Goal: Task Accomplishment & Management: Use online tool/utility

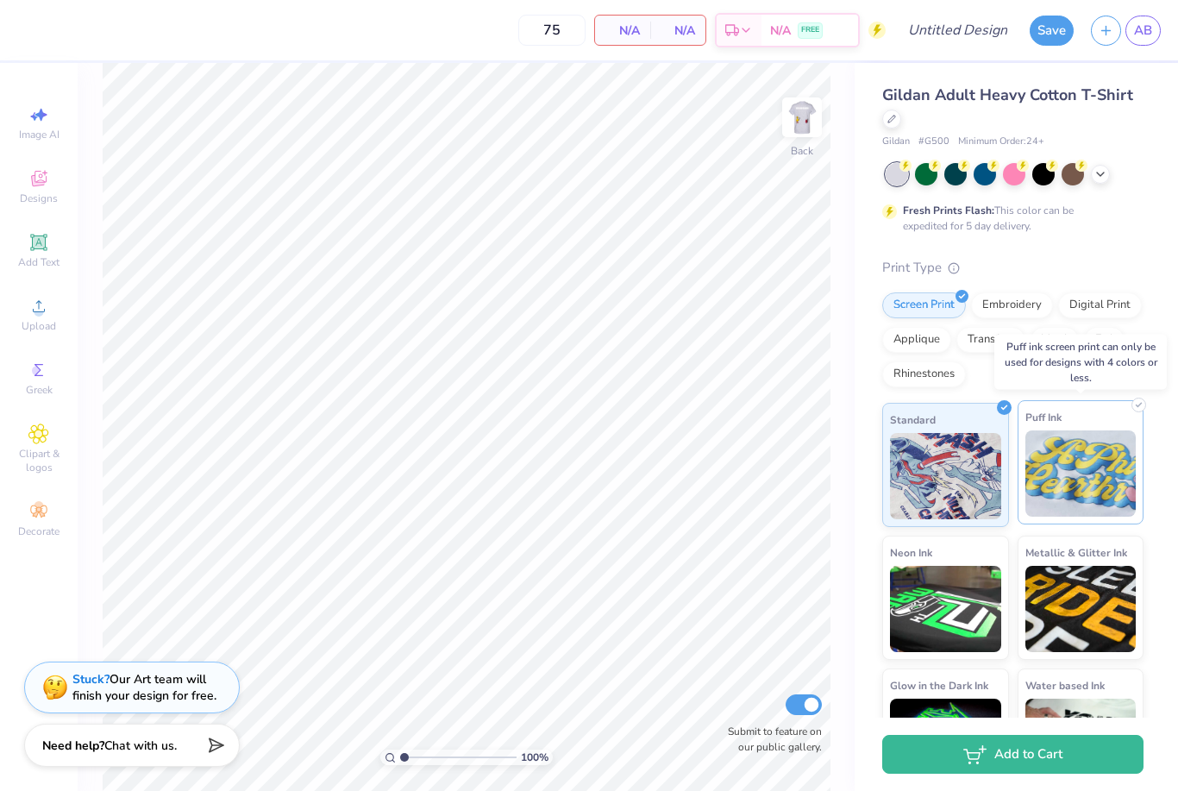
click at [1066, 462] on img at bounding box center [1081, 473] width 111 height 86
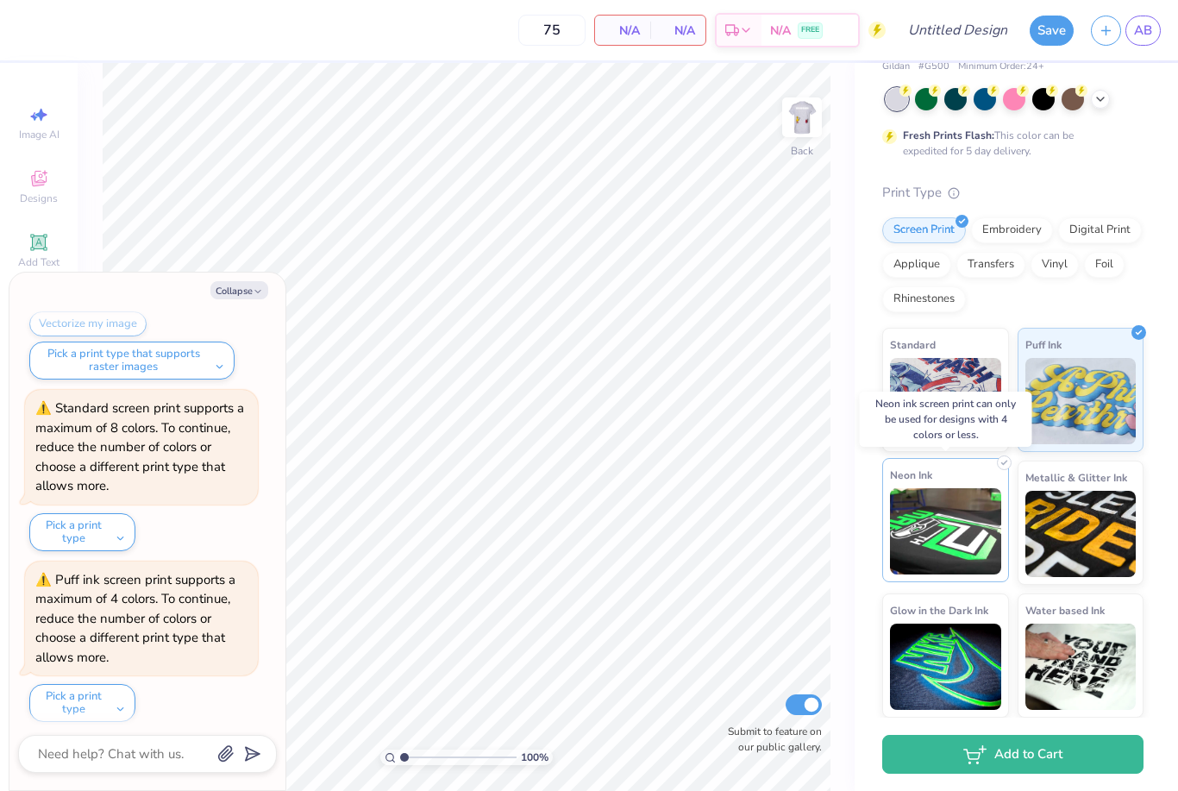
scroll to position [74, 0]
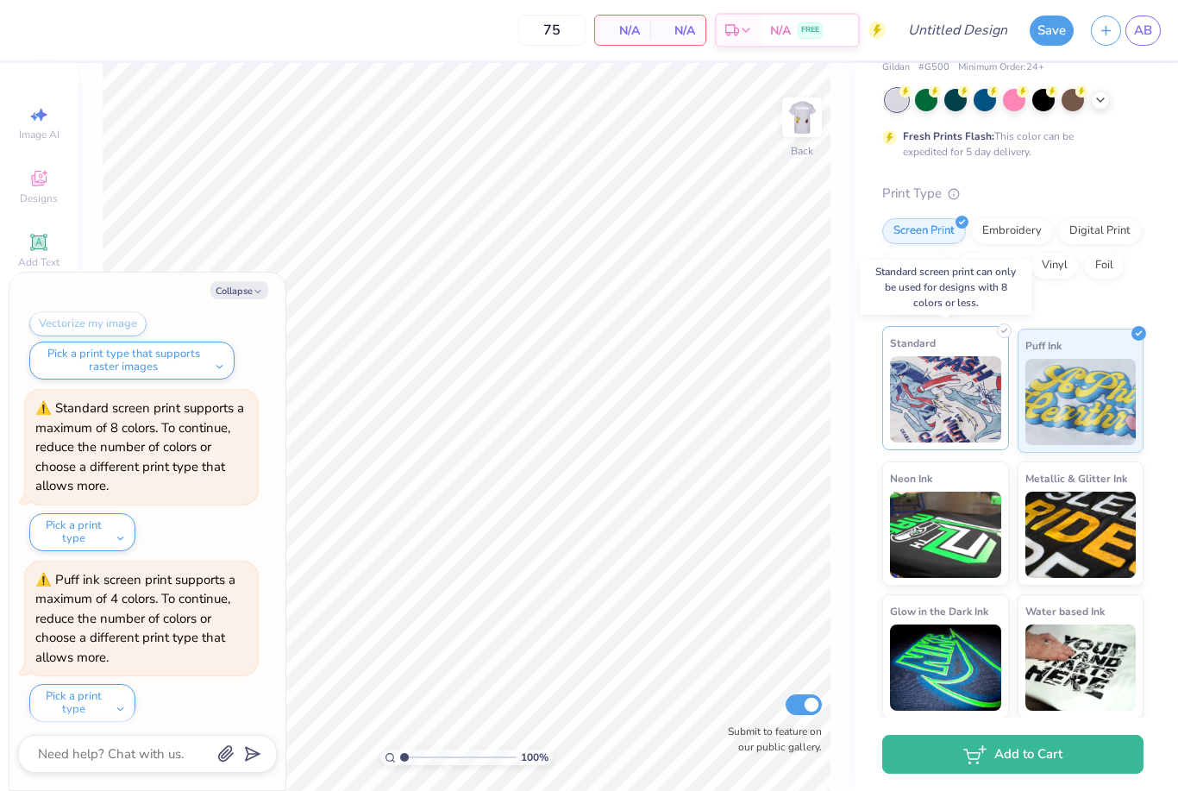
click at [958, 381] on img at bounding box center [945, 399] width 111 height 86
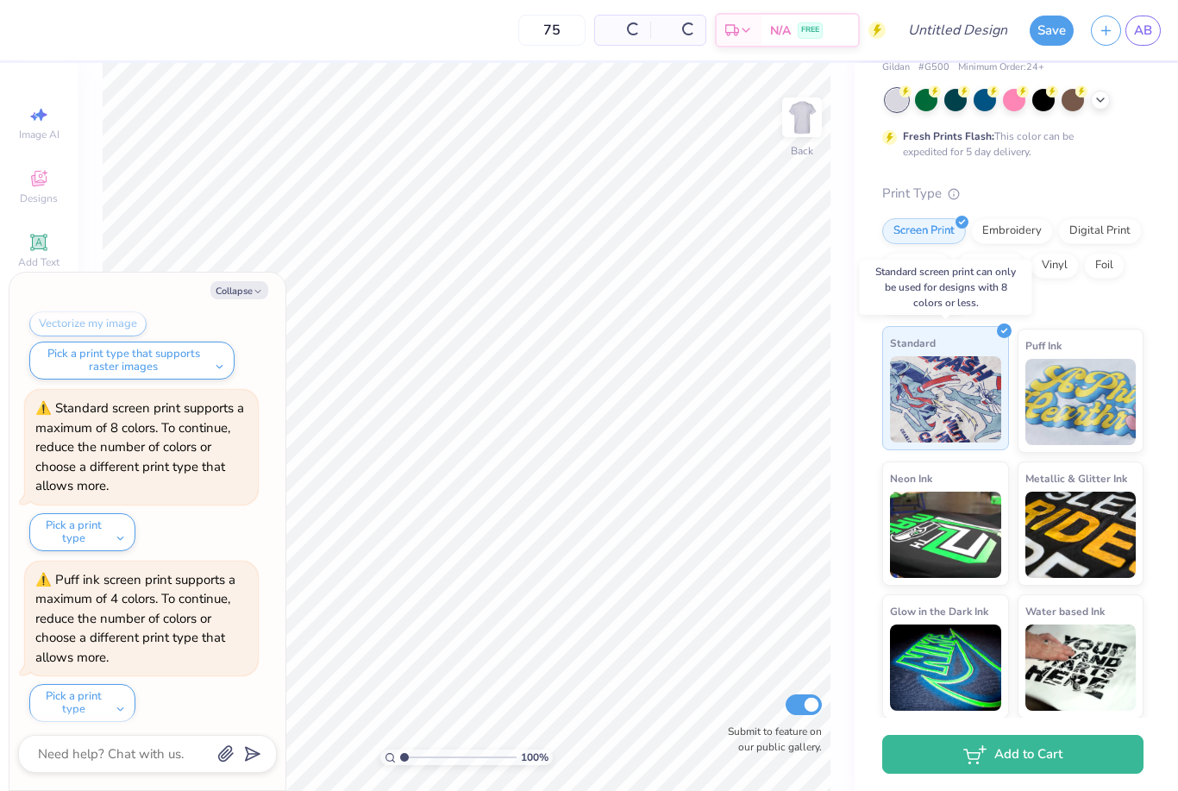
scroll to position [749, 0]
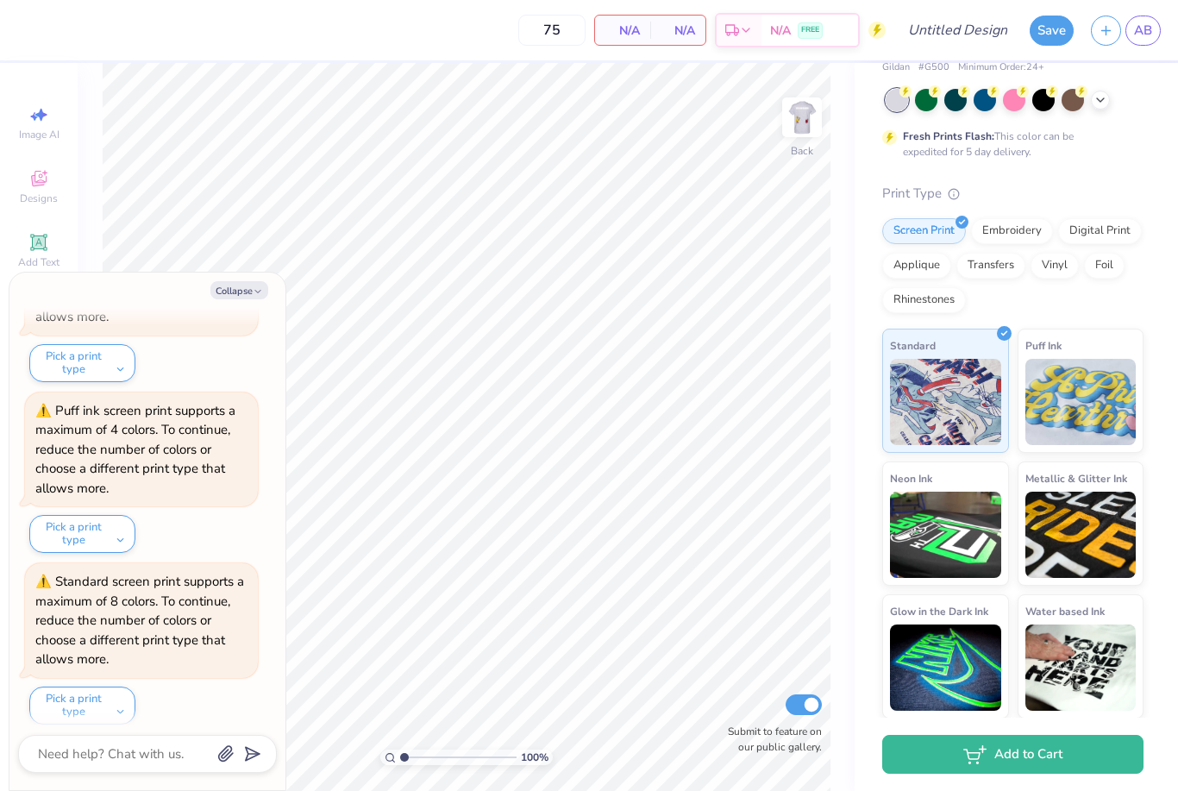
click at [1100, 233] on div "Digital Print" at bounding box center [1101, 231] width 84 height 26
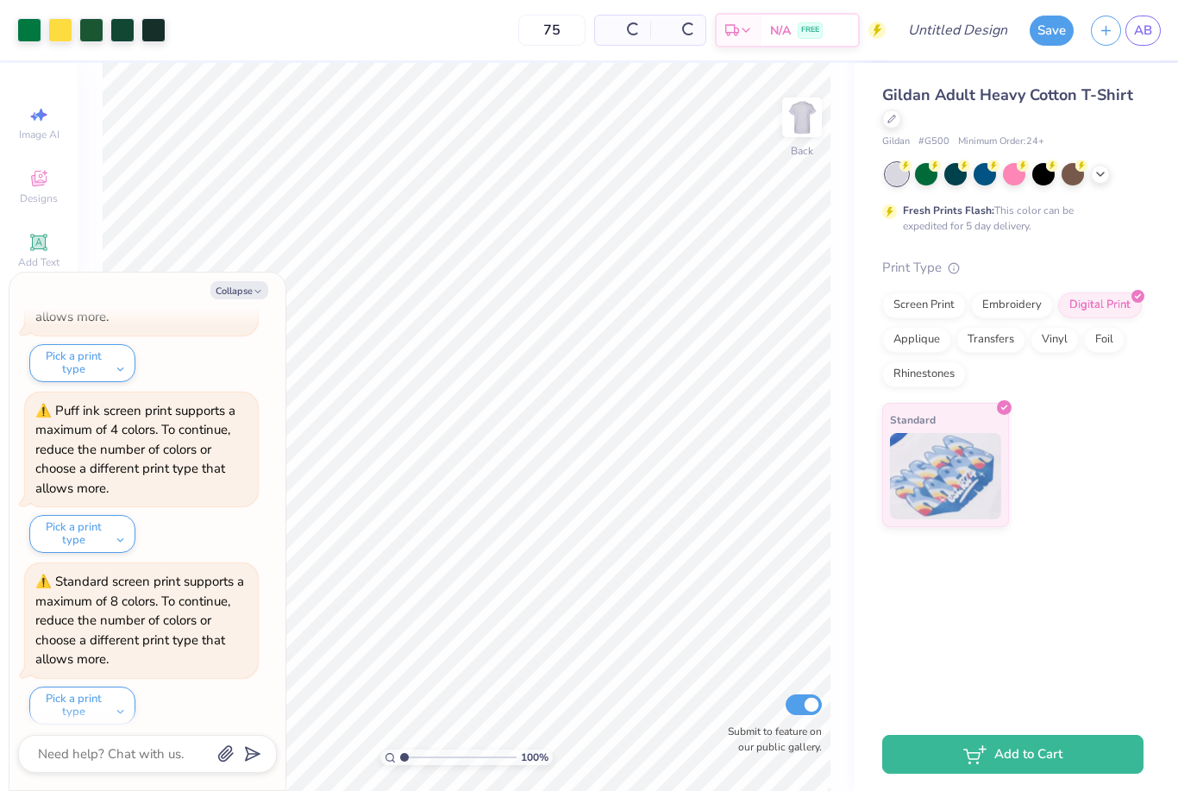
scroll to position [0, 0]
click at [915, 342] on div "Applique" at bounding box center [917, 337] width 69 height 26
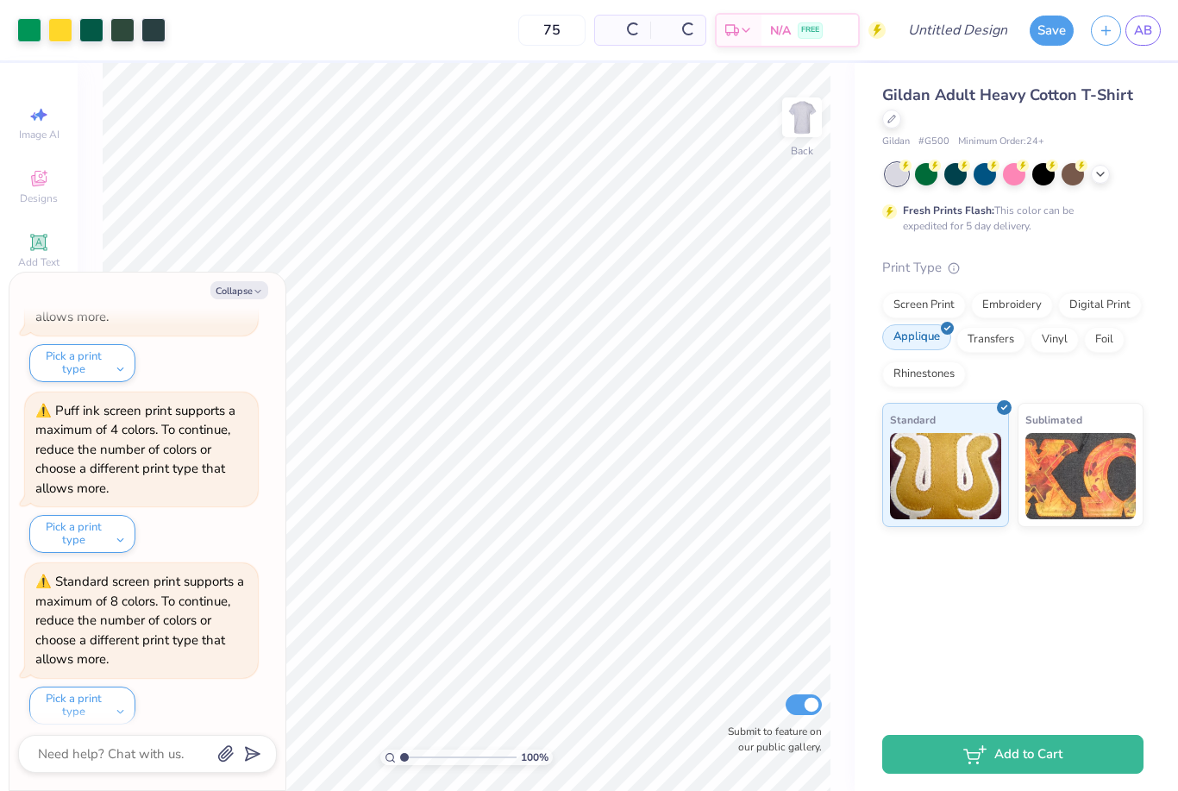
scroll to position [852, 0]
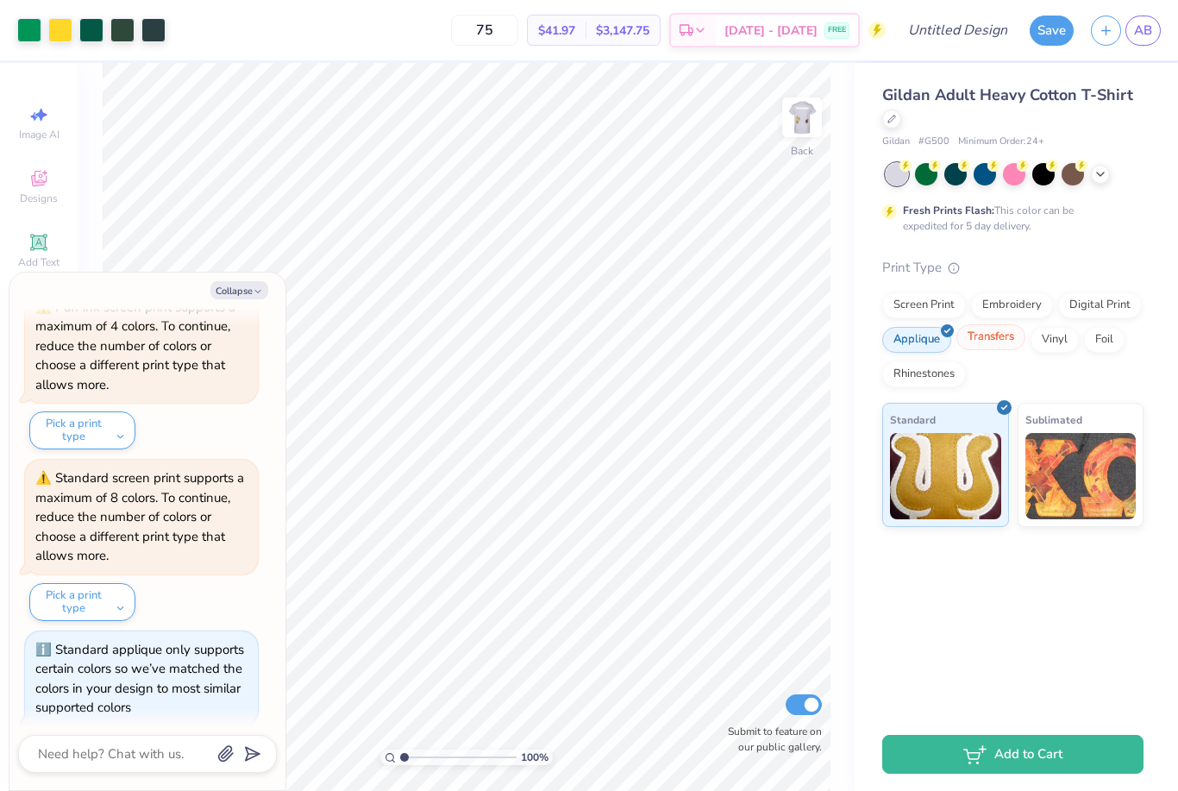
click at [998, 339] on div "Transfers" at bounding box center [991, 337] width 69 height 26
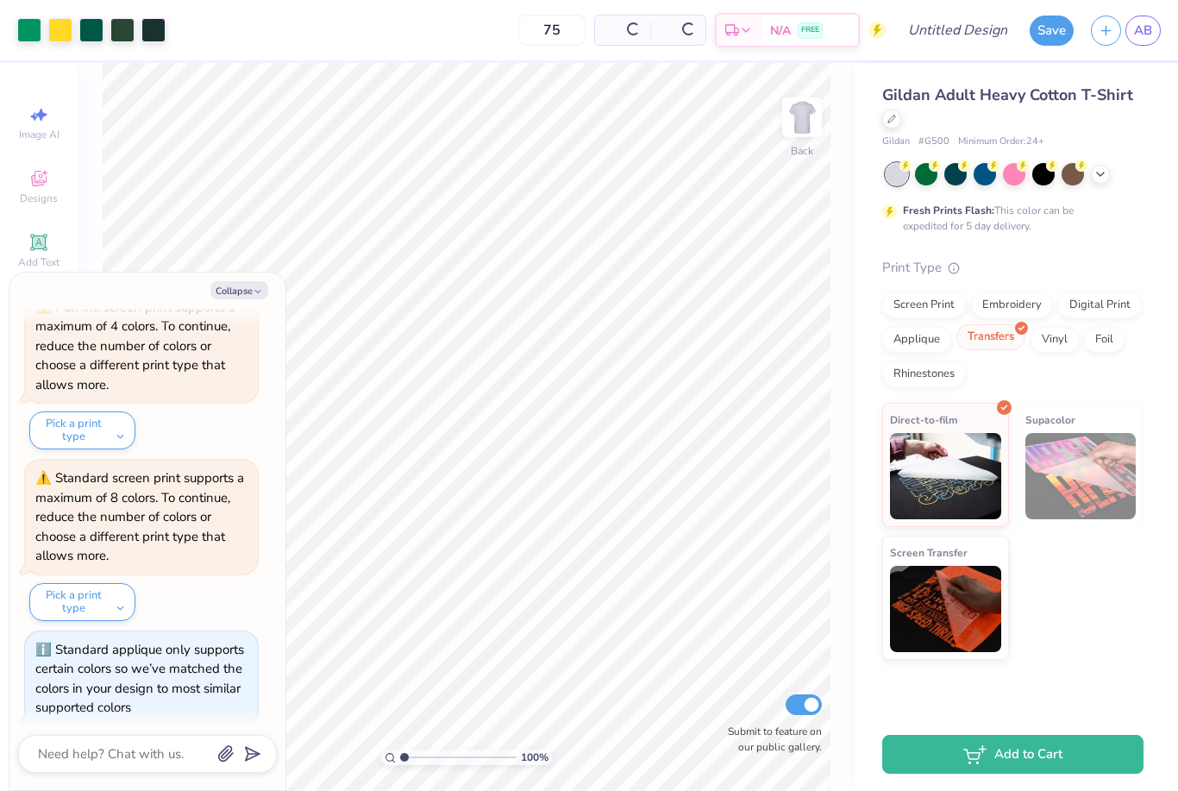
scroll to position [956, 0]
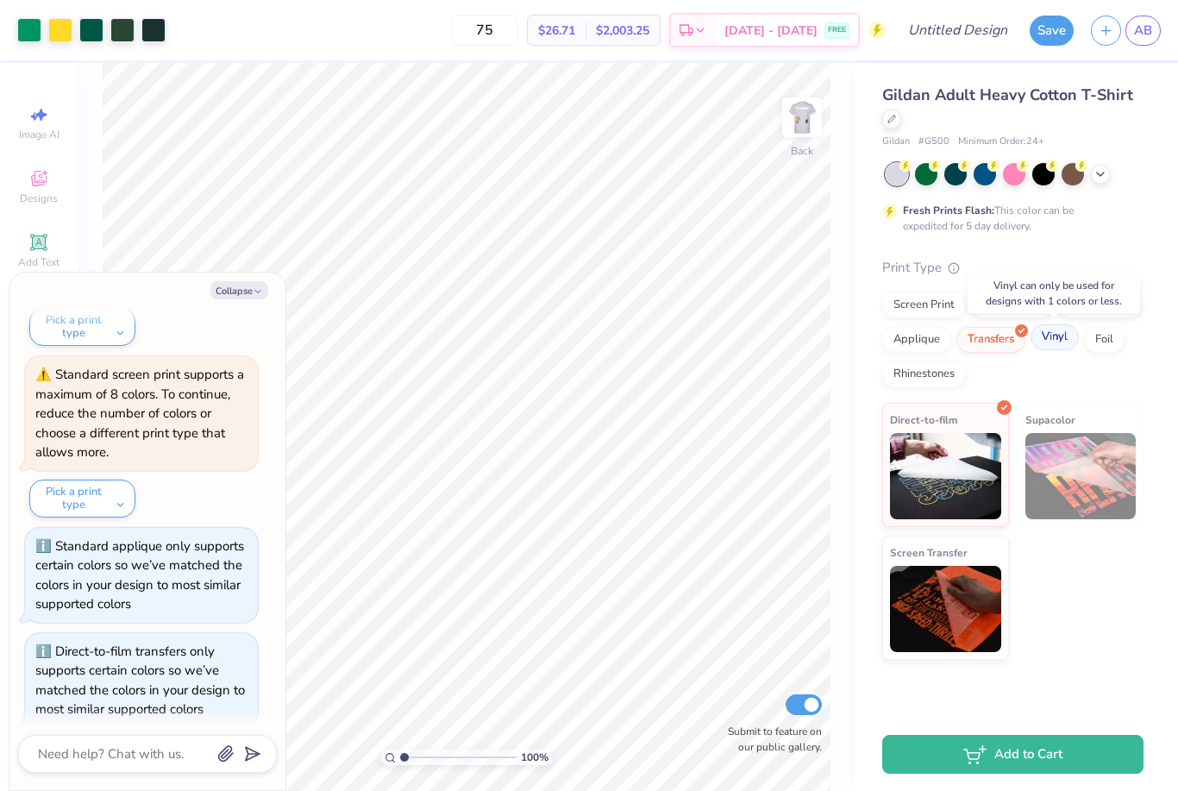
click at [1053, 338] on div "Vinyl" at bounding box center [1055, 337] width 48 height 26
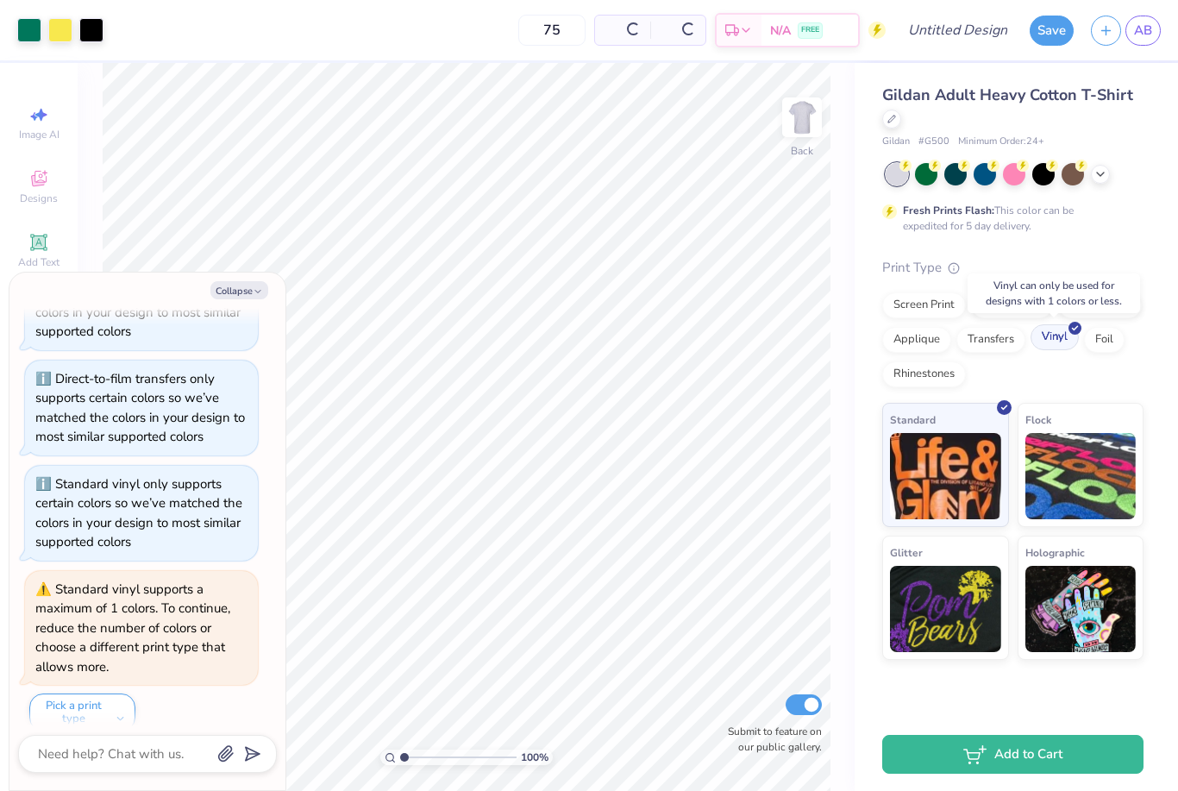
scroll to position [1398, 0]
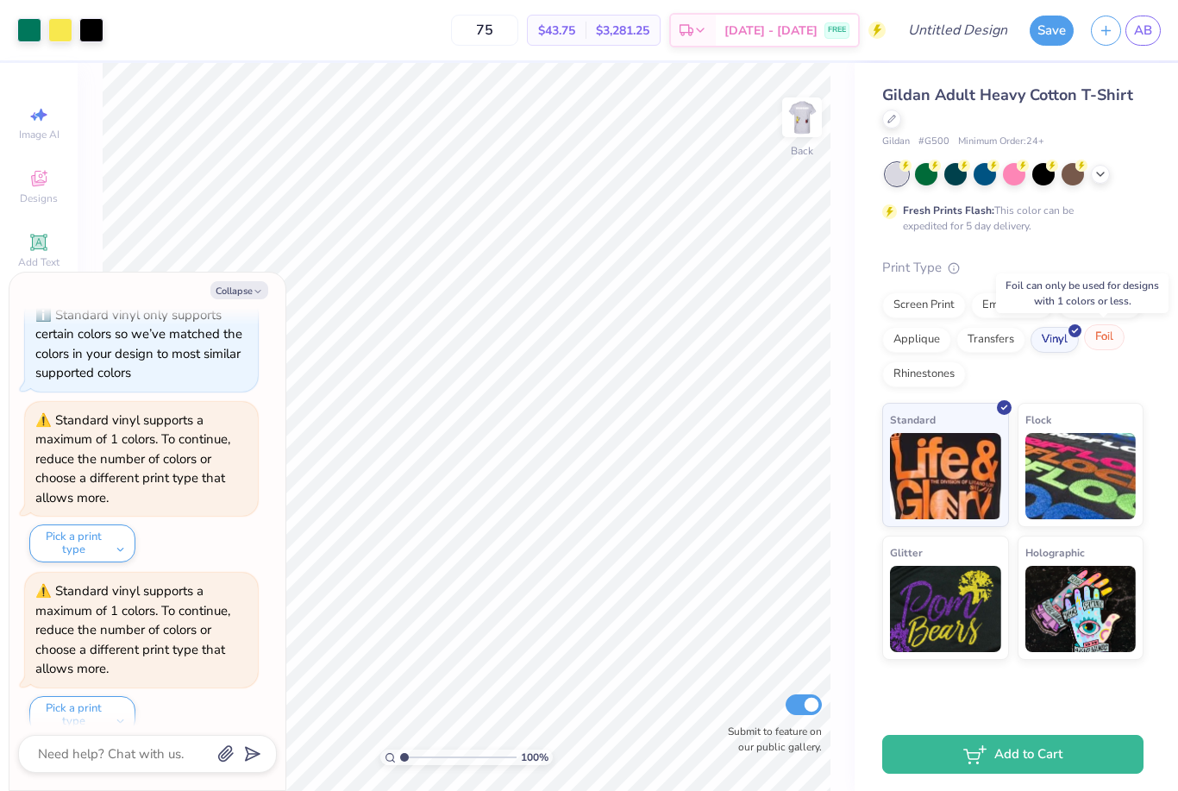
click at [1094, 338] on div "Foil" at bounding box center [1104, 337] width 41 height 26
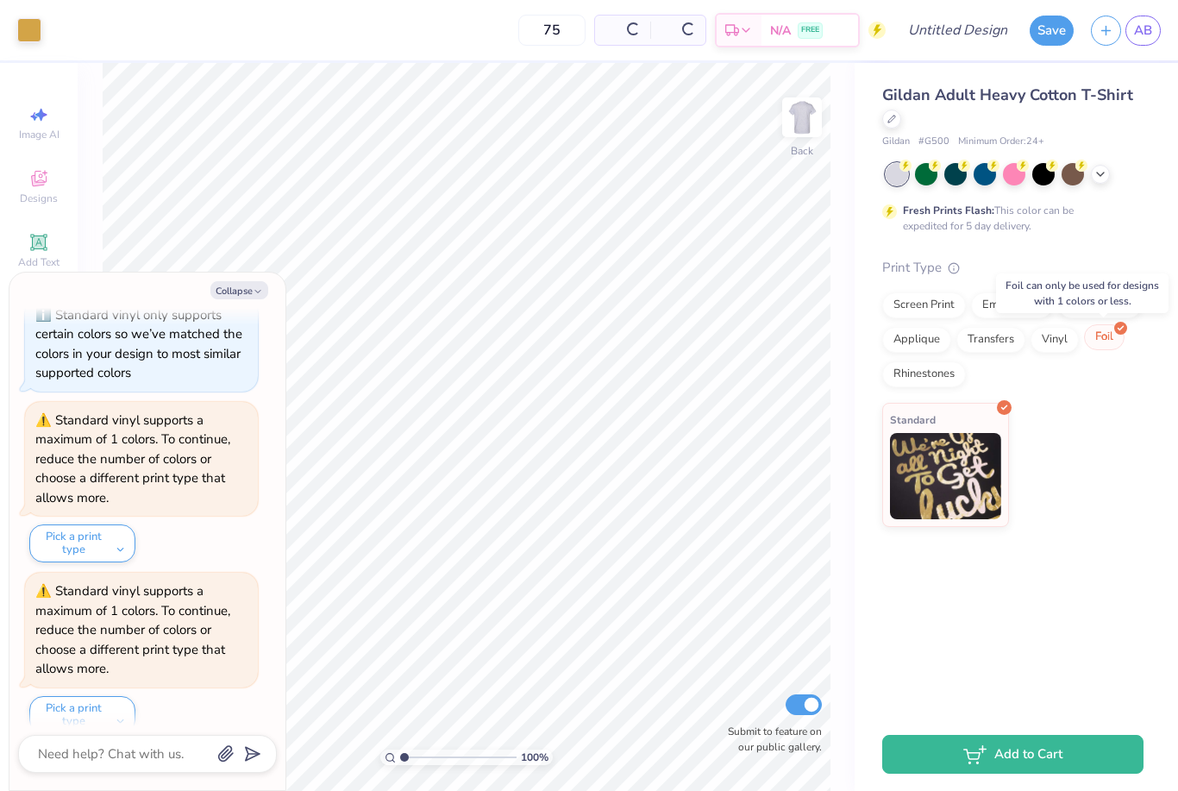
scroll to position [1670, 0]
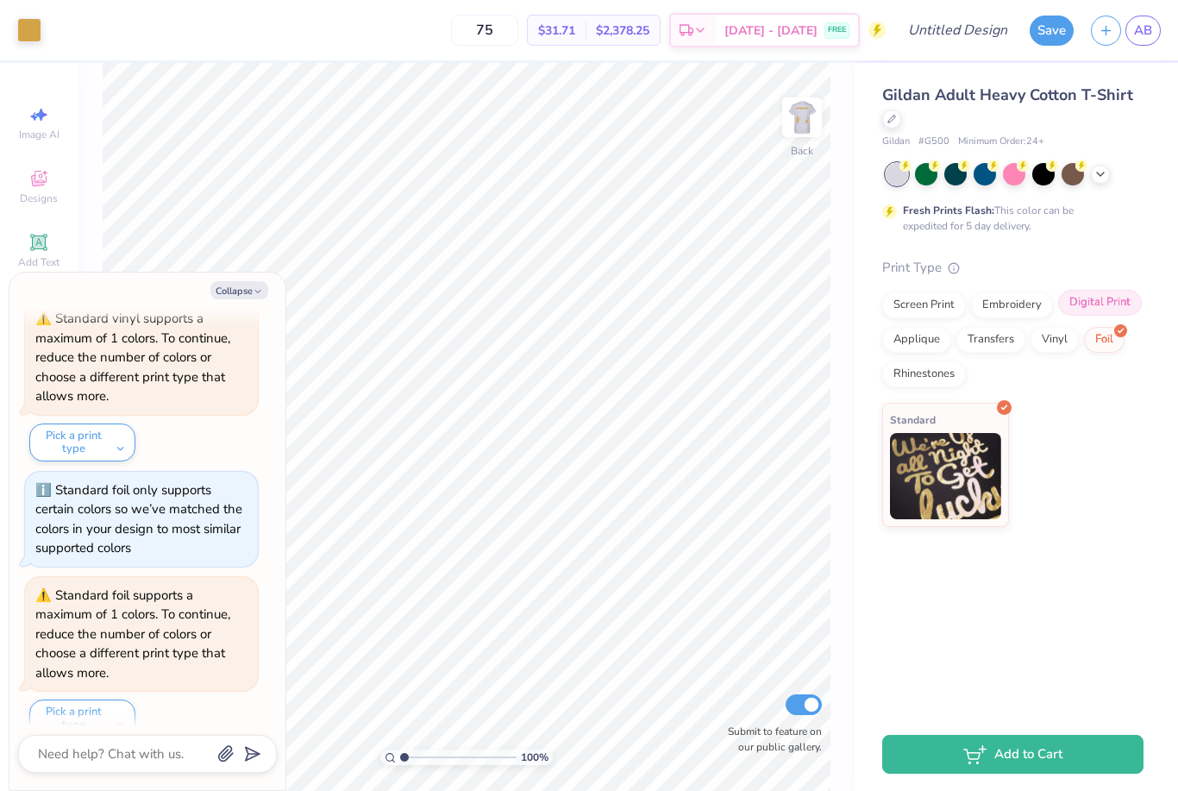
click at [1123, 308] on div "Digital Print" at bounding box center [1101, 303] width 84 height 26
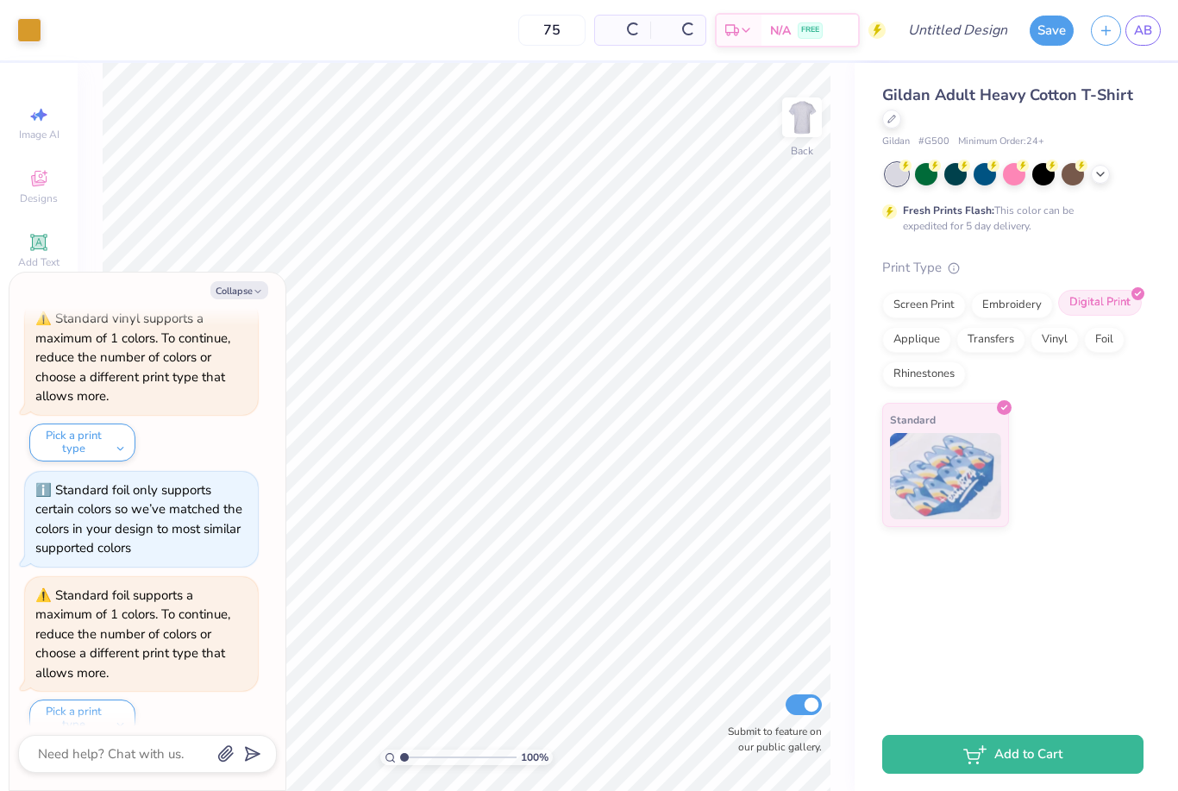
scroll to position [1774, 0]
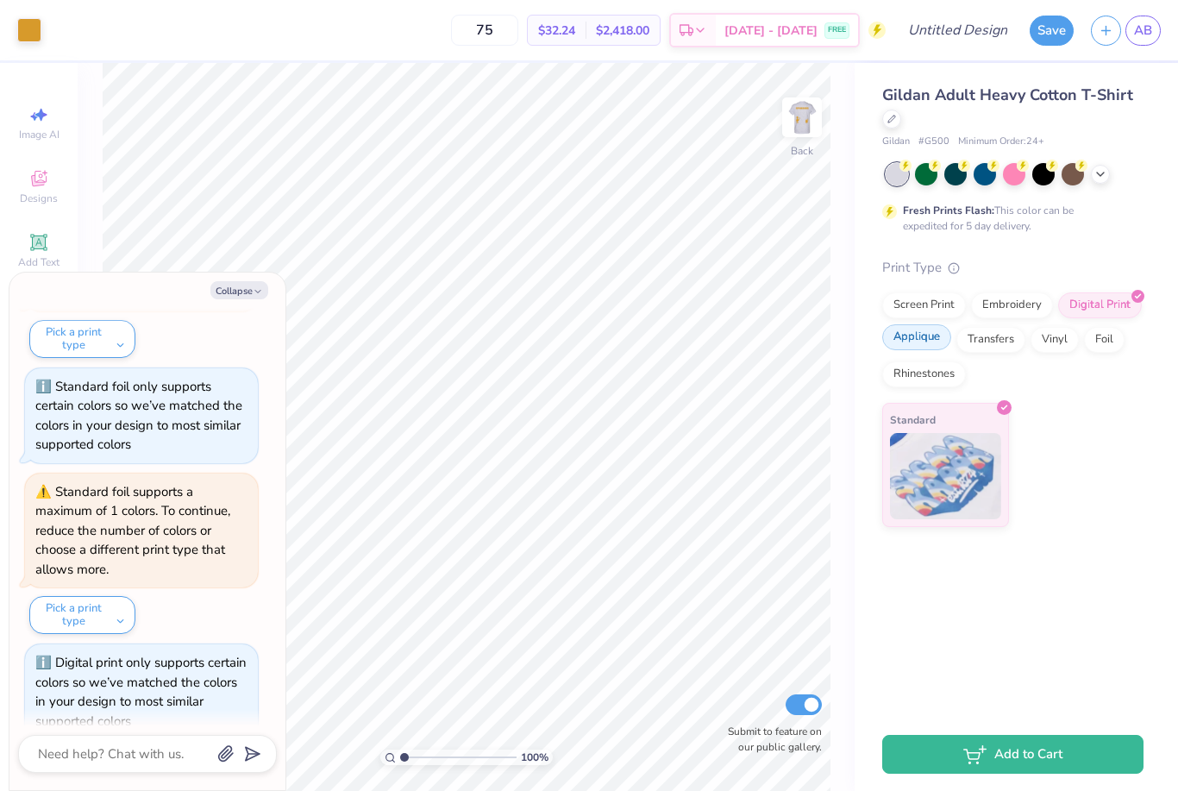
click at [921, 344] on div "Applique" at bounding box center [917, 337] width 69 height 26
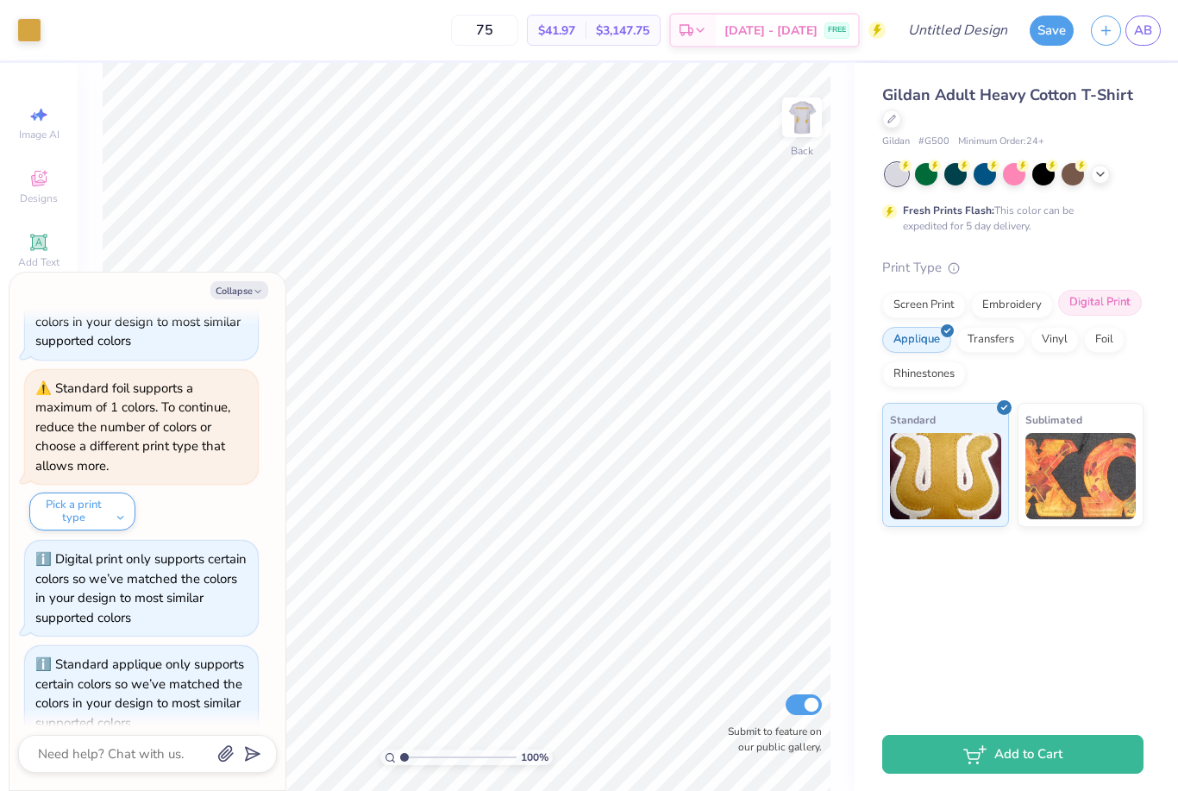
click at [1115, 304] on div "Digital Print" at bounding box center [1101, 303] width 84 height 26
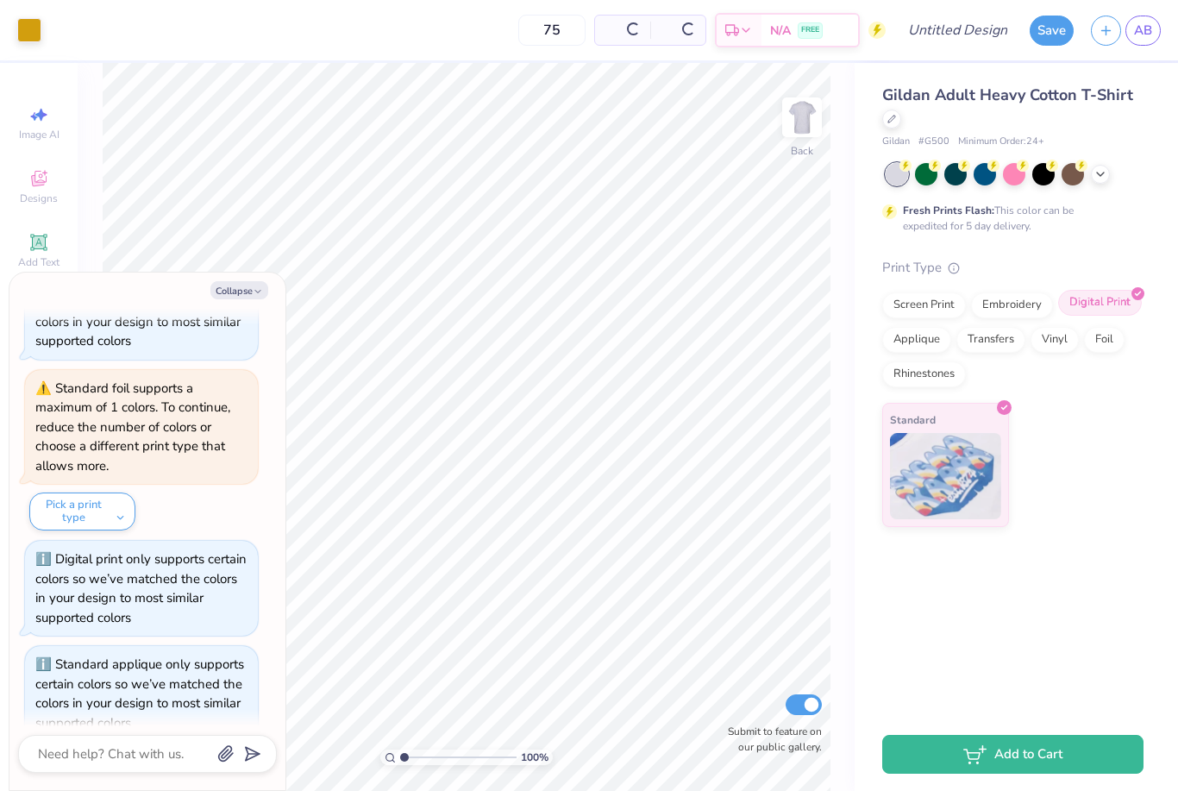
scroll to position [1981, 0]
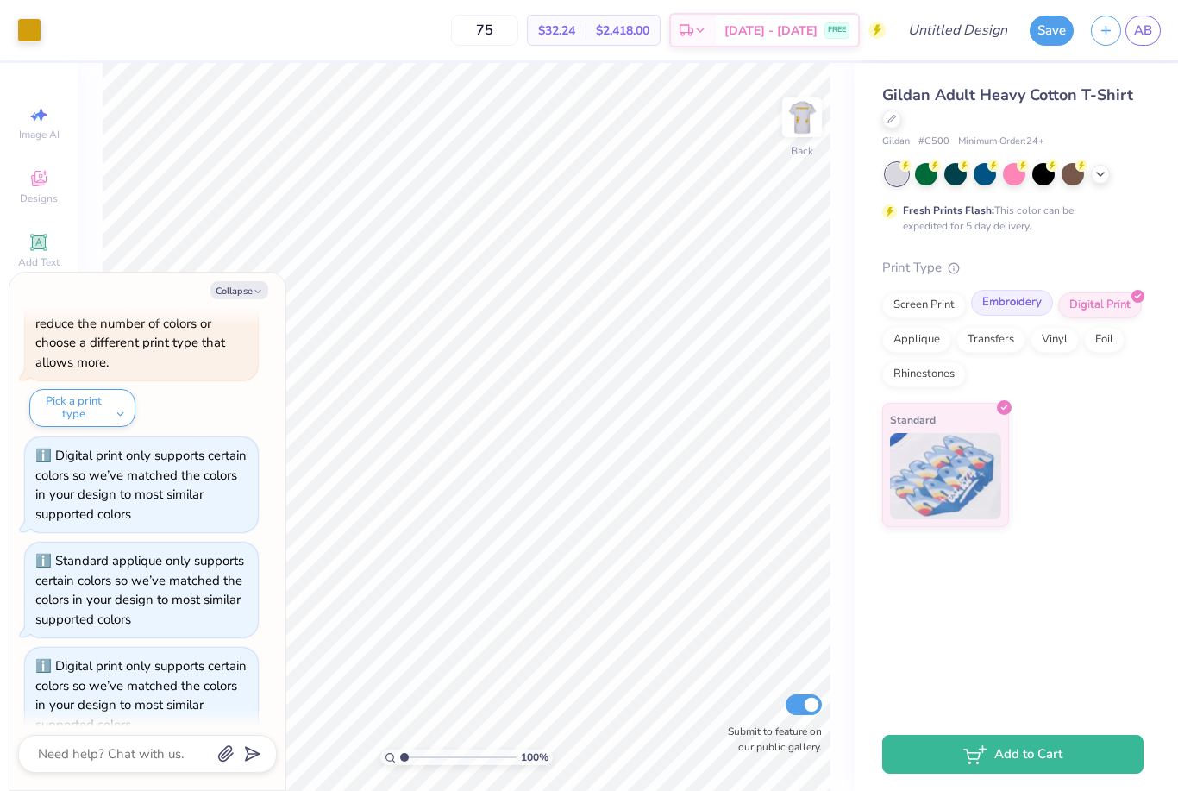
click at [1012, 304] on div "Embroidery" at bounding box center [1012, 303] width 82 height 26
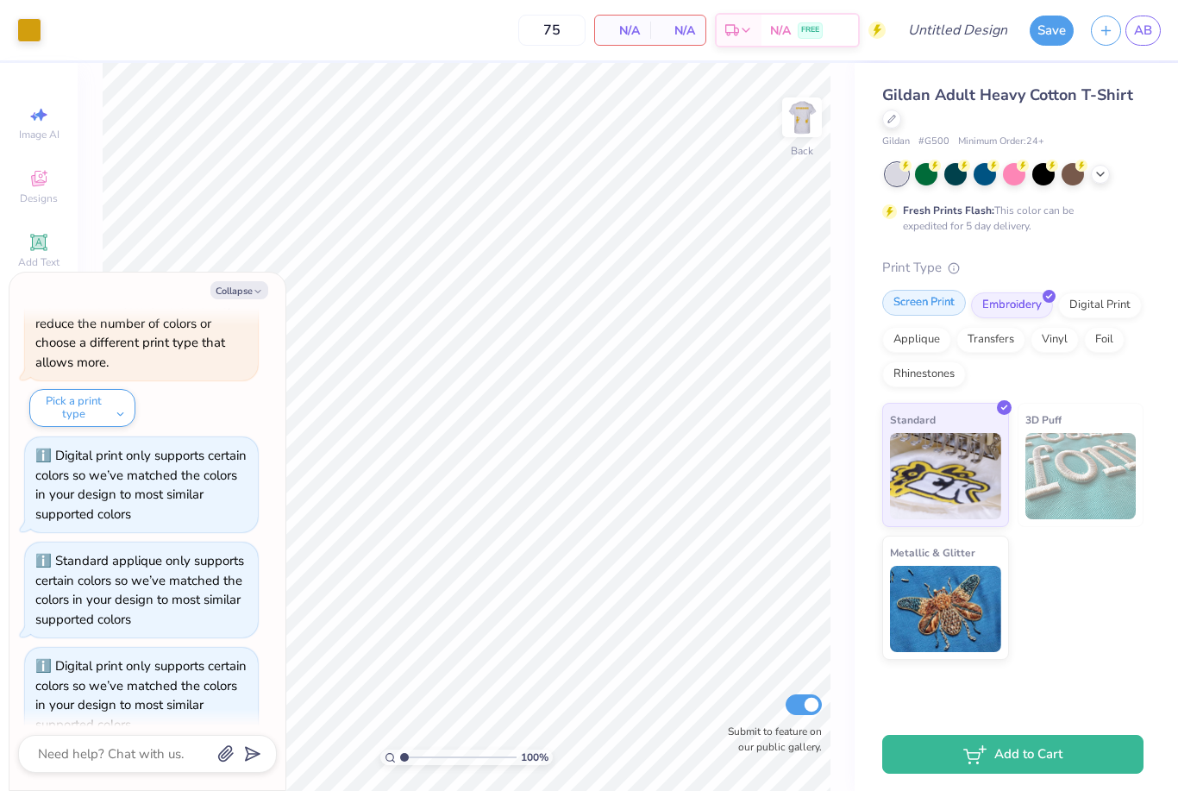
click at [913, 306] on div "Screen Print" at bounding box center [925, 303] width 84 height 26
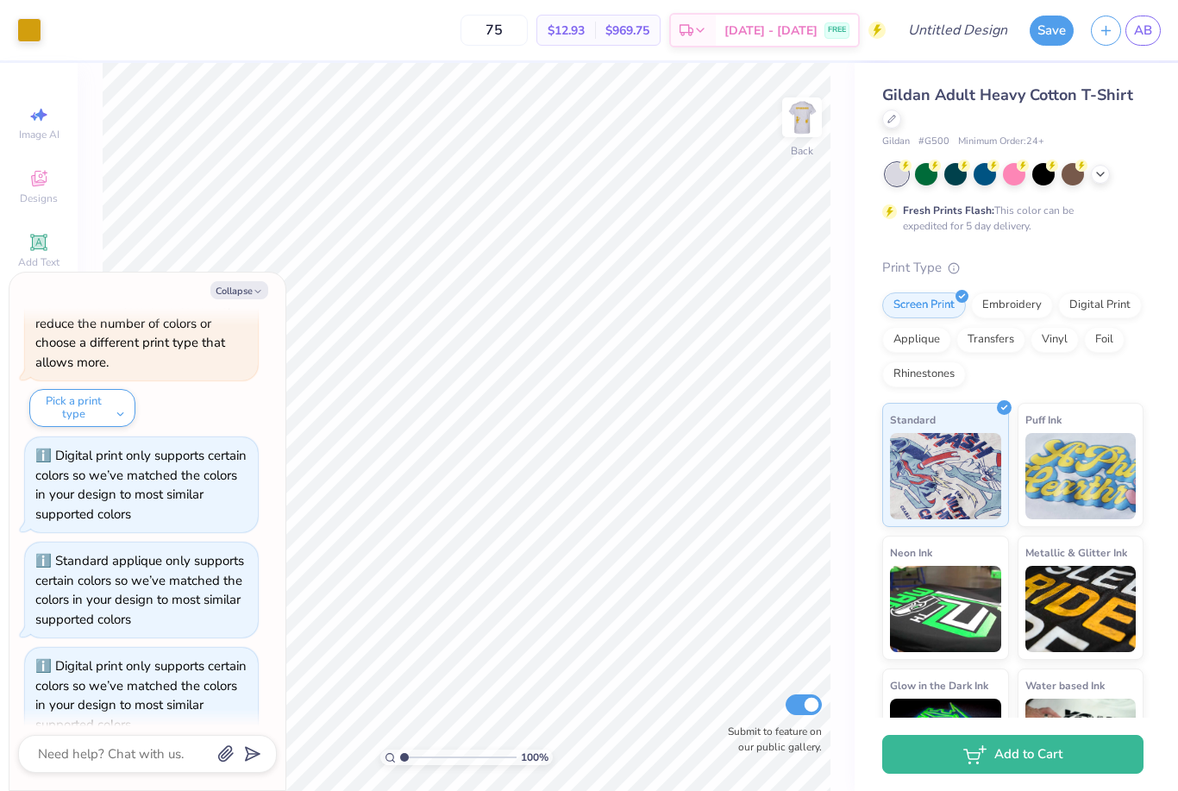
click at [186, 447] on div "Digital print only supports certain colors so we’ve matched the colors in your …" at bounding box center [140, 485] width 211 height 76
click at [105, 389] on button "Pick a print type" at bounding box center [82, 408] width 106 height 38
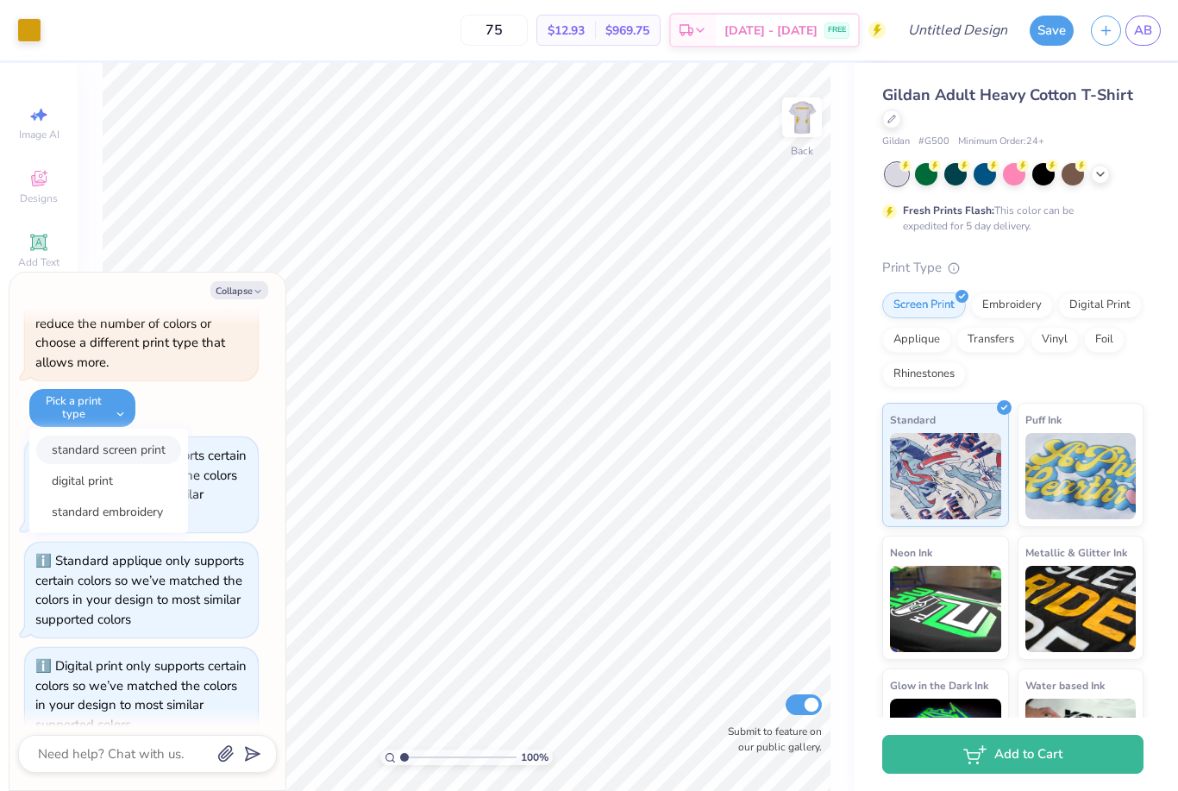
click at [120, 436] on button "standard screen print" at bounding box center [108, 450] width 145 height 28
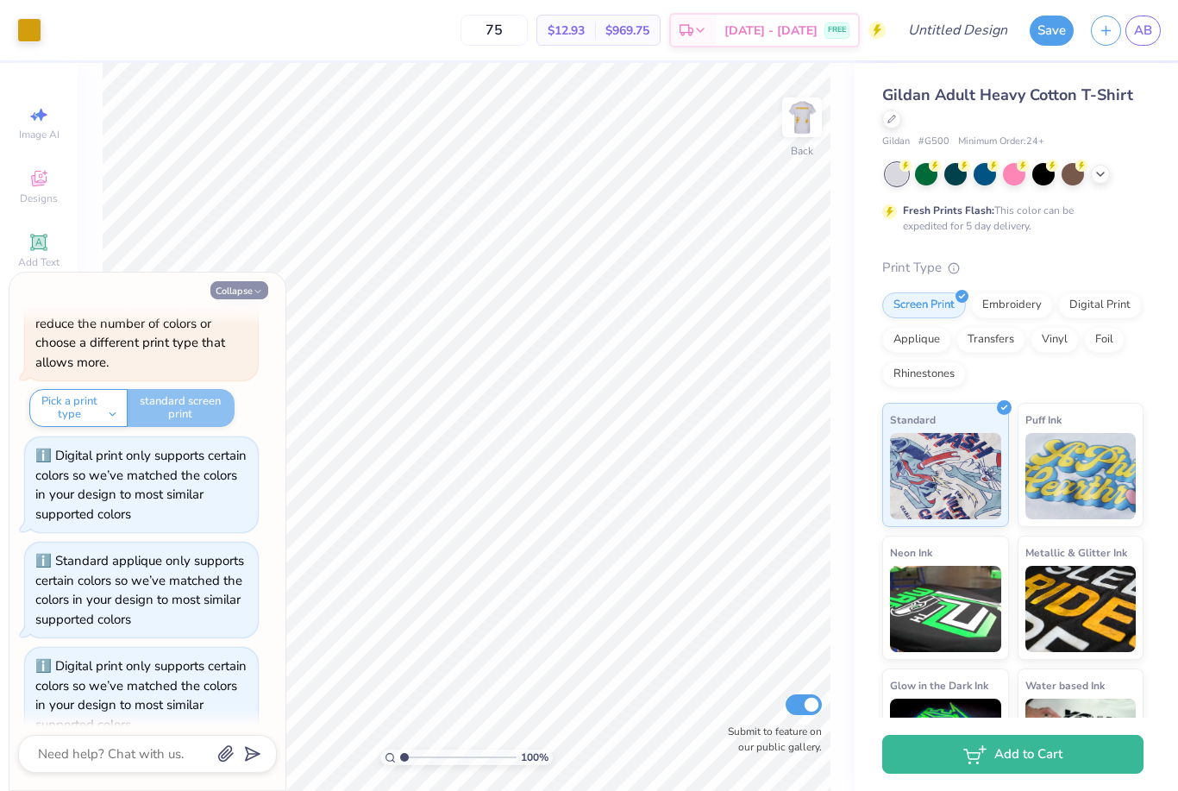
click at [228, 292] on button "Collapse" at bounding box center [239, 290] width 58 height 18
type textarea "x"
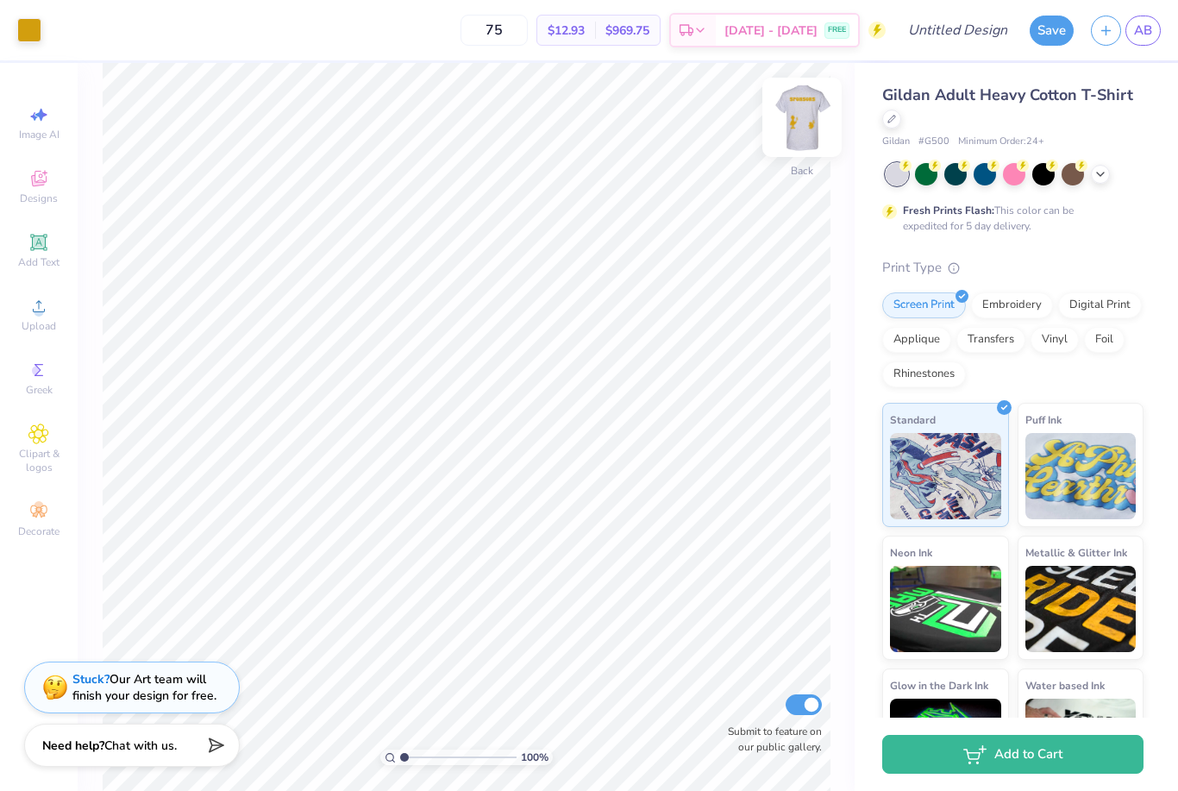
click at [797, 123] on img at bounding box center [802, 117] width 69 height 69
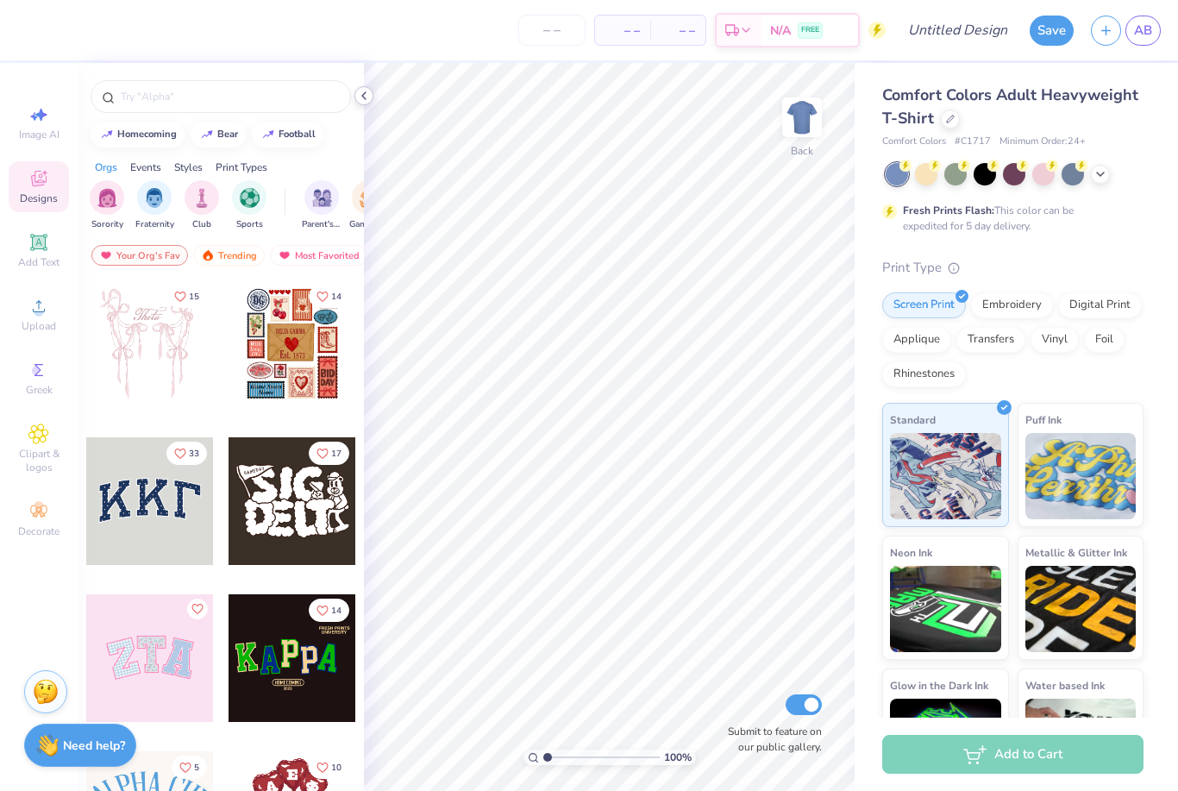
click at [368, 100] on icon at bounding box center [364, 96] width 14 height 14
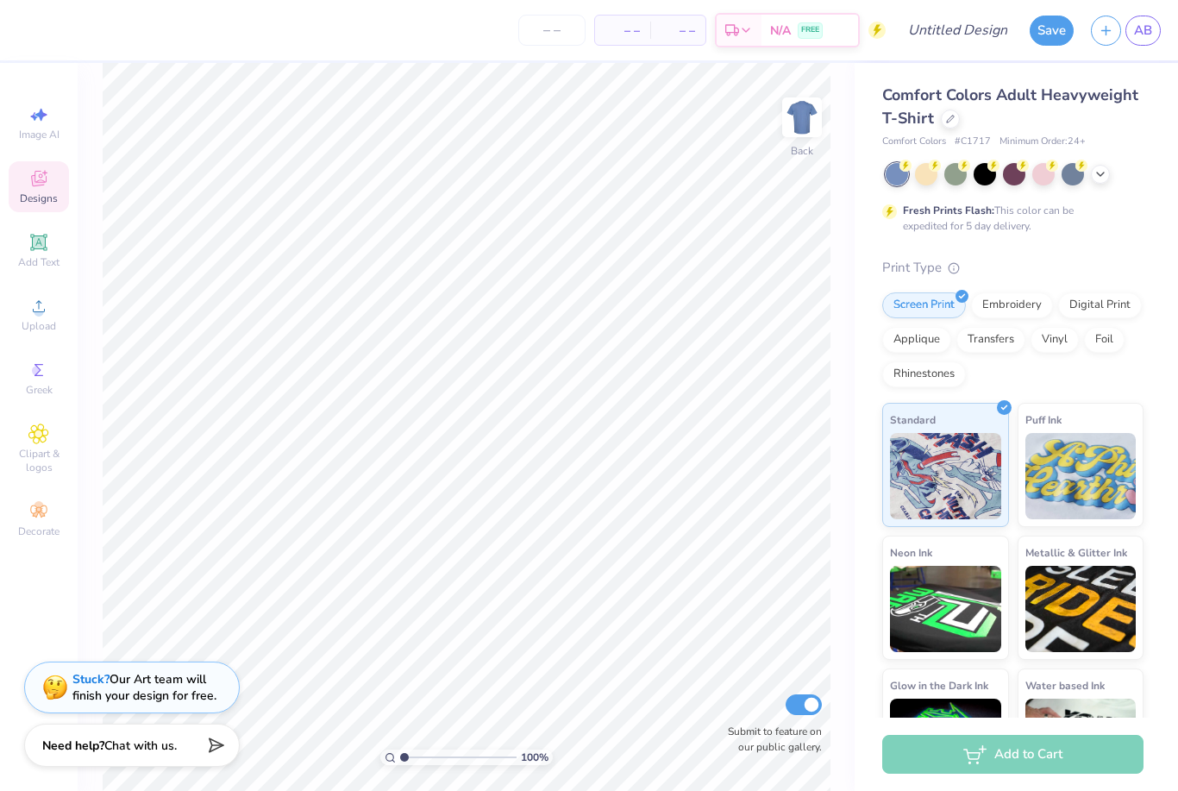
click at [35, 176] on icon at bounding box center [39, 179] width 16 height 16
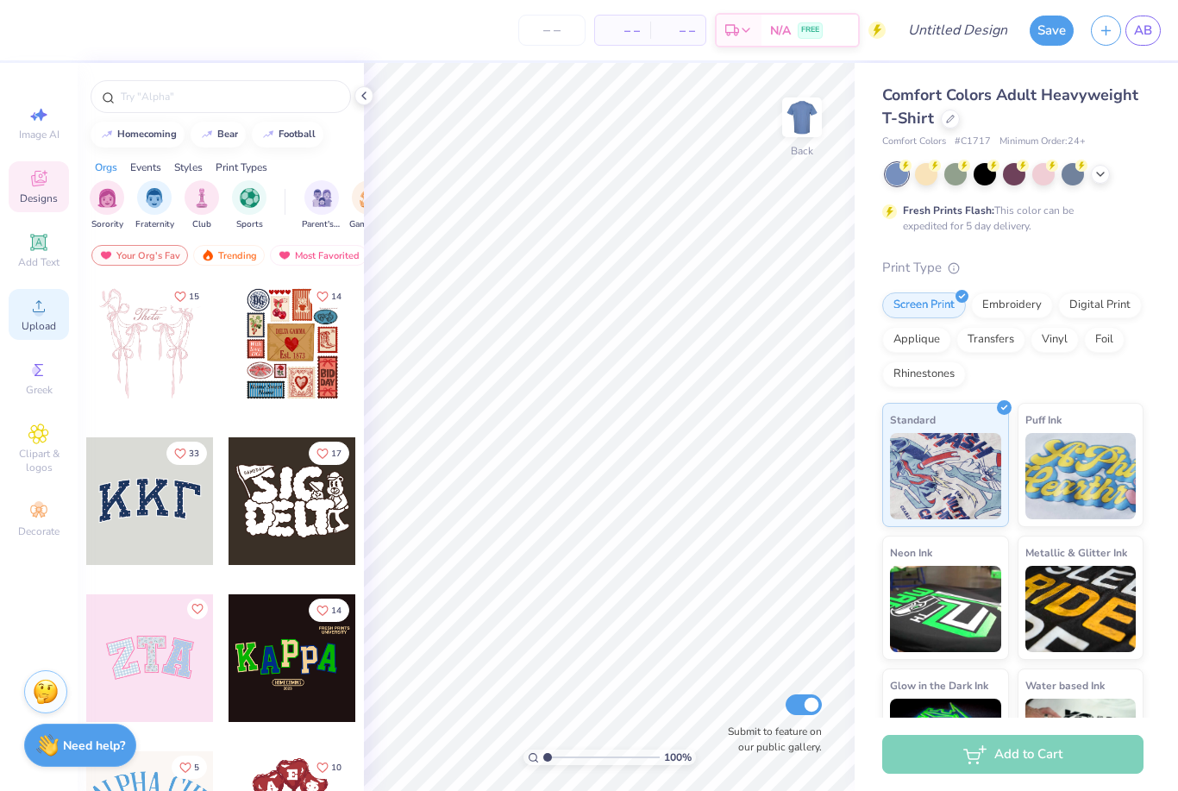
click at [27, 332] on span "Upload" at bounding box center [39, 326] width 35 height 14
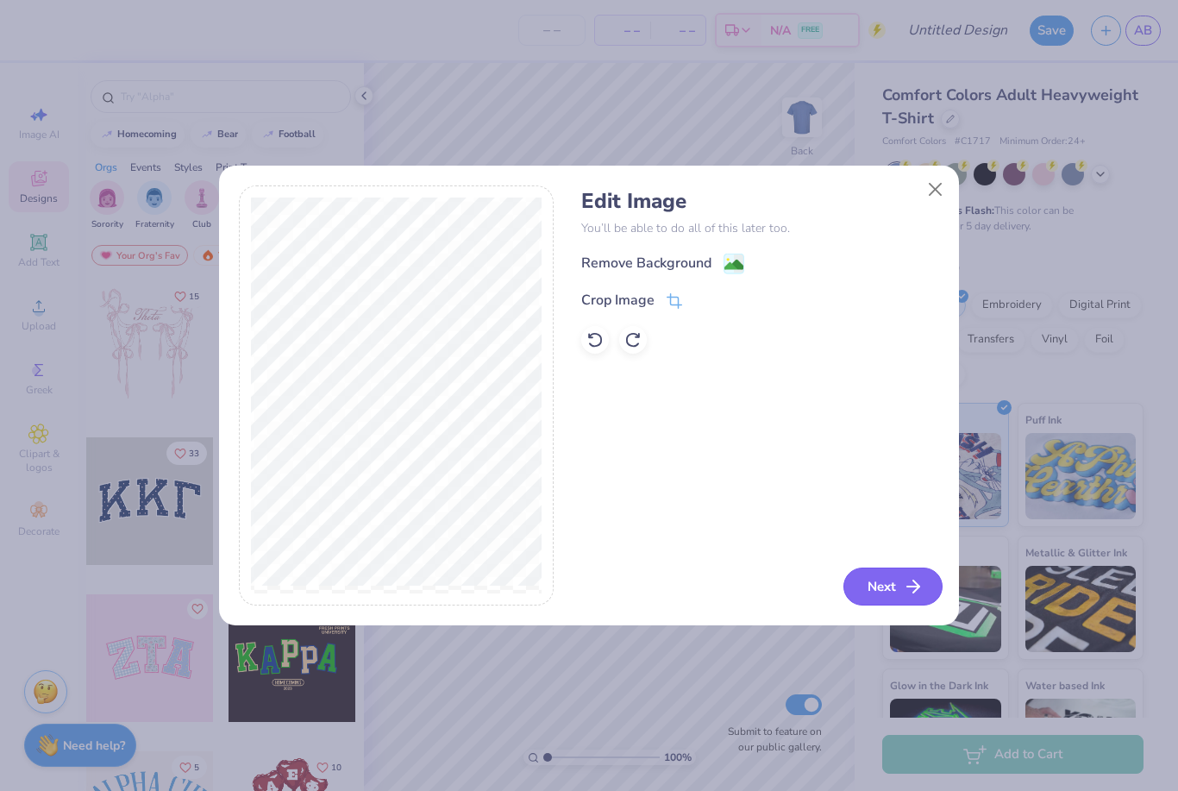
click at [902, 581] on button "Next" at bounding box center [893, 587] width 99 height 38
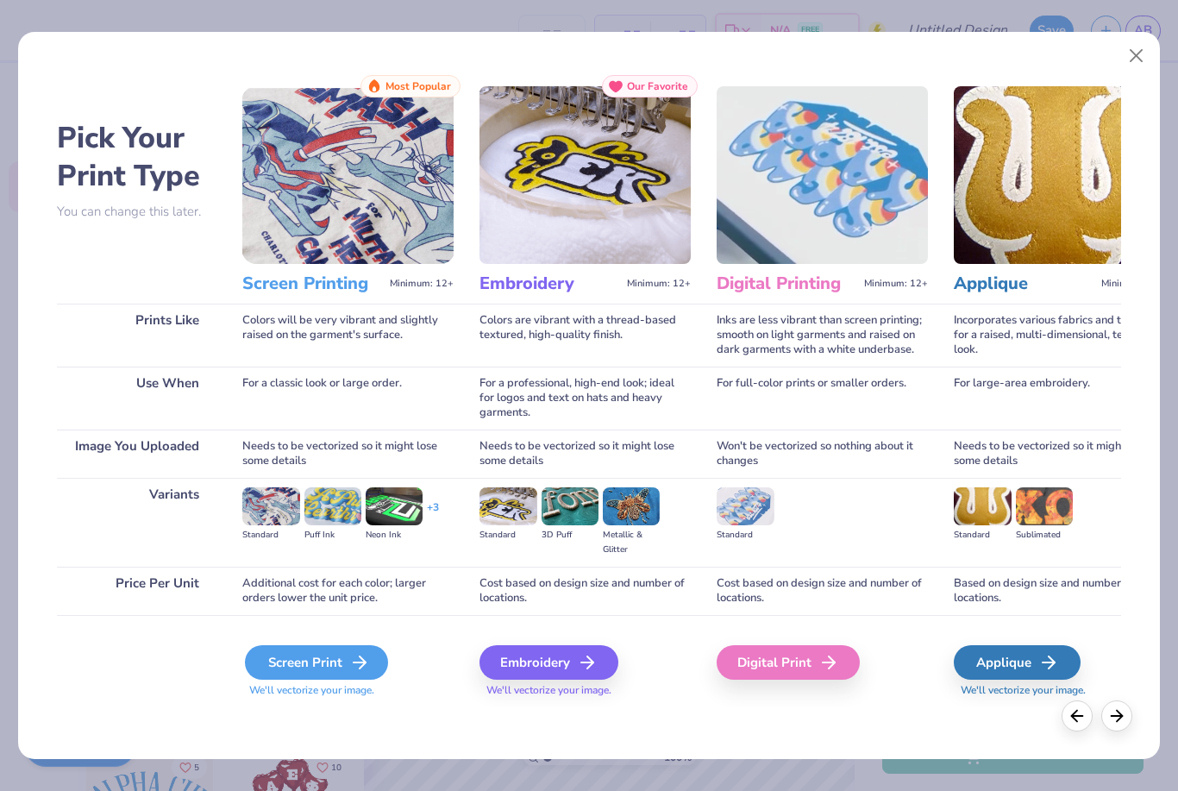
click at [337, 666] on div "Screen Print" at bounding box center [316, 662] width 143 height 35
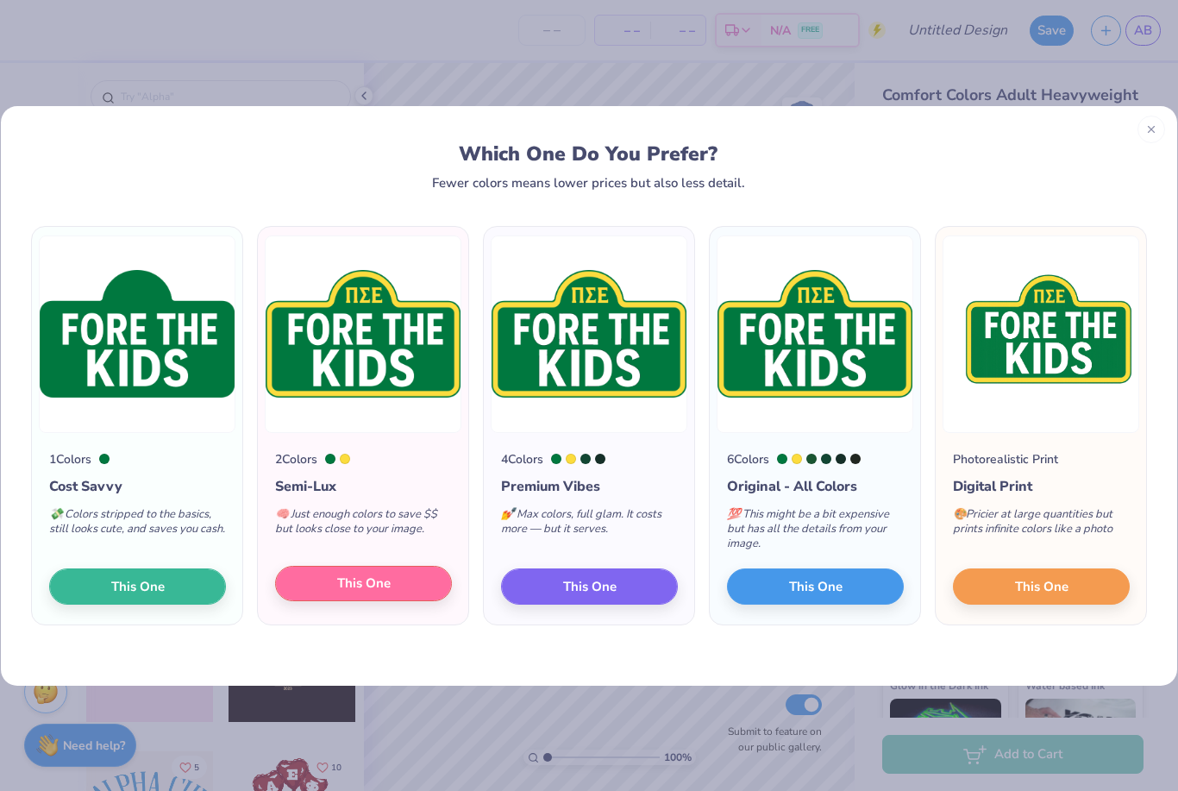
click at [378, 584] on span "This One" at bounding box center [363, 584] width 53 height 20
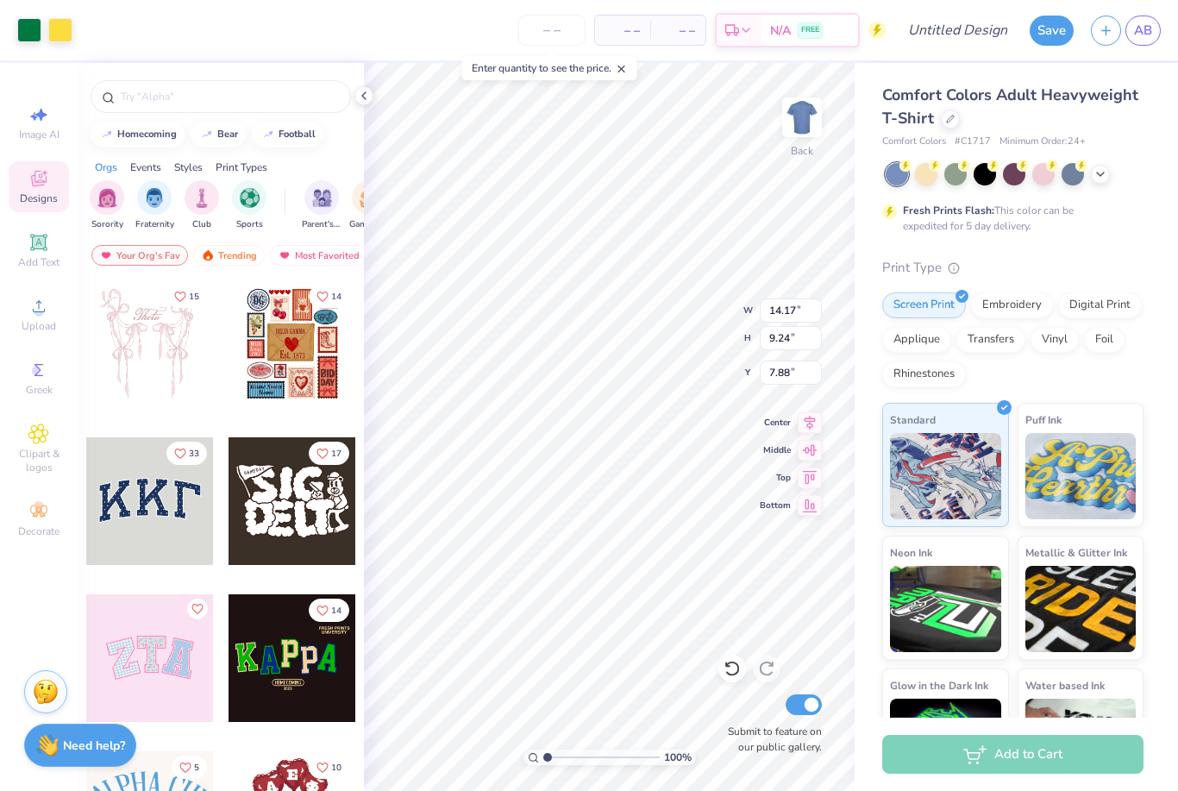
type input "3.71"
type input "2.42"
type input "3.81"
click at [1100, 175] on icon at bounding box center [1101, 173] width 14 height 14
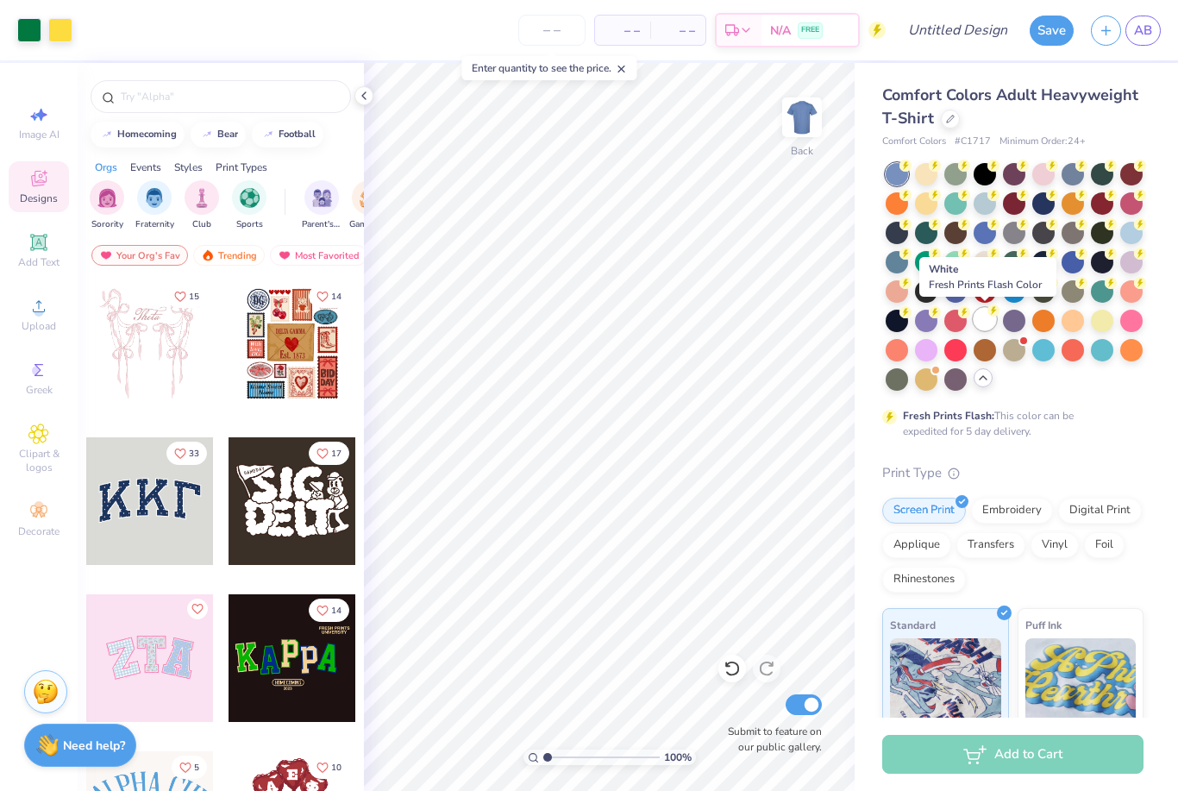
click at [984, 317] on div at bounding box center [985, 319] width 22 height 22
click at [1015, 242] on div at bounding box center [1014, 231] width 22 height 22
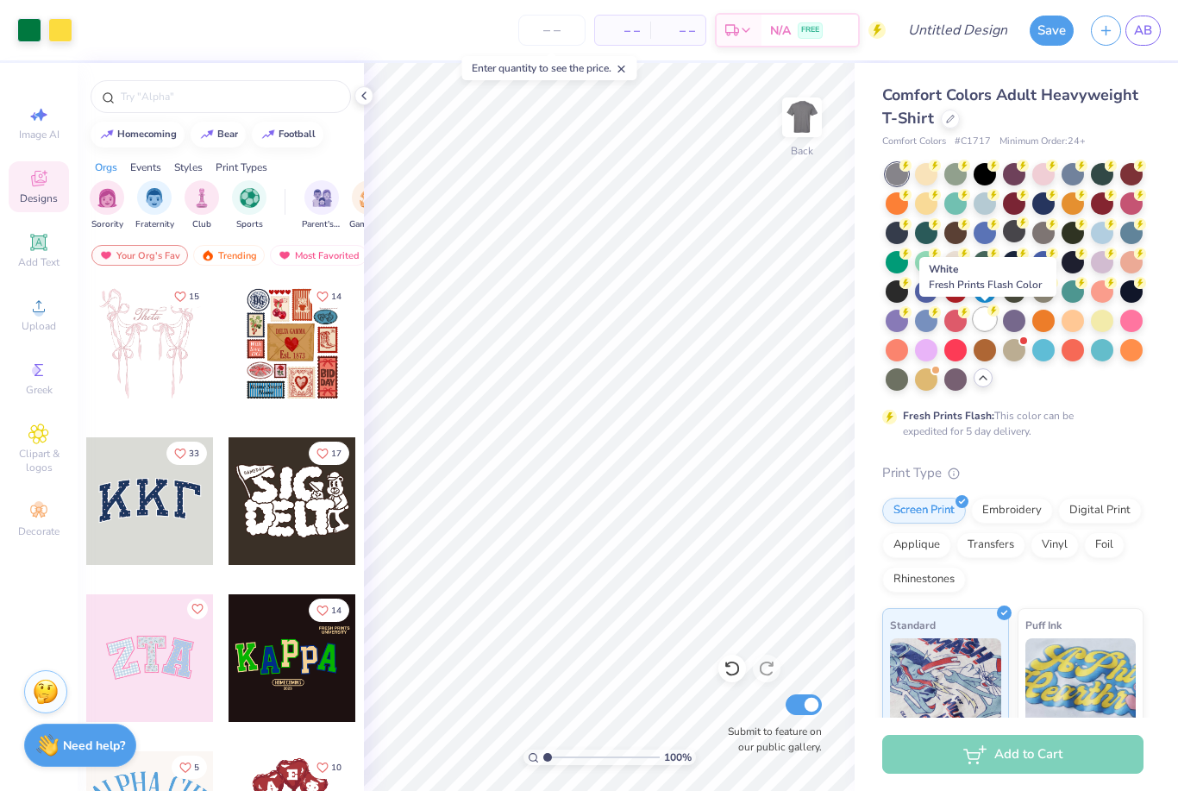
click at [988, 317] on div at bounding box center [985, 319] width 22 height 22
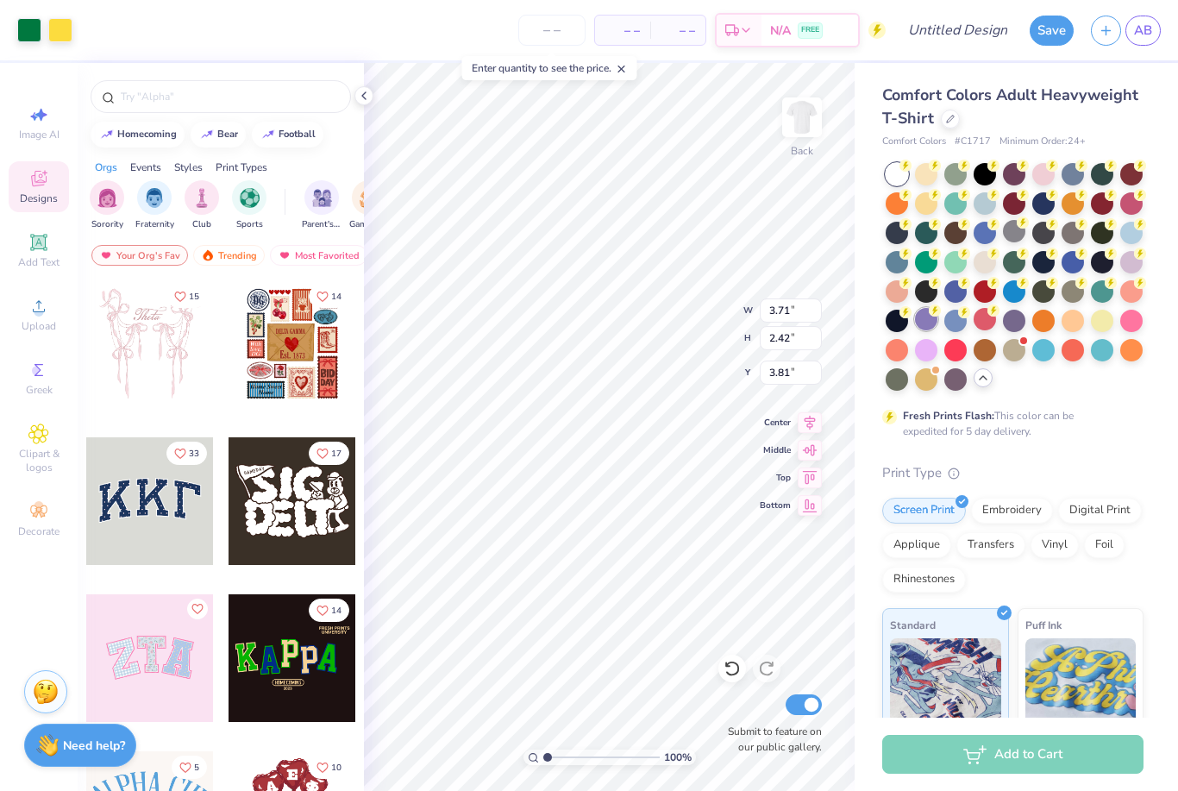
type input "3.78"
click at [807, 121] on img at bounding box center [802, 117] width 69 height 69
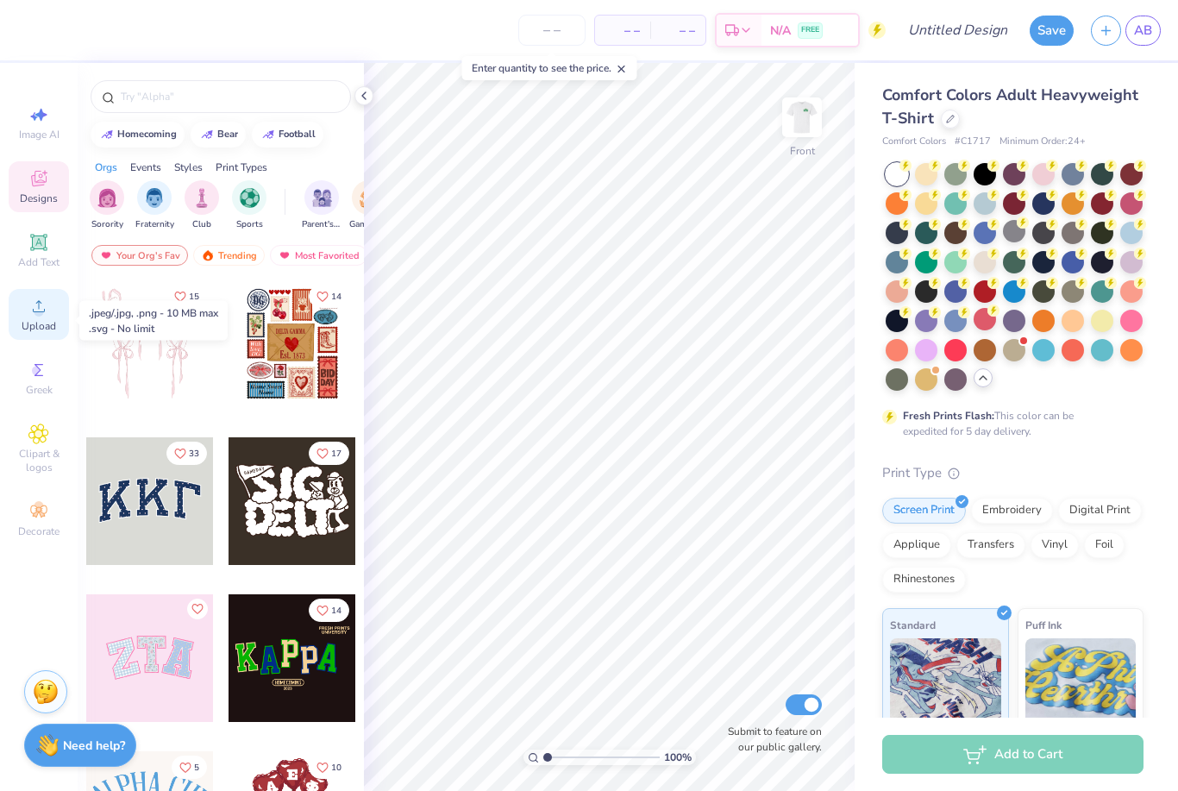
click at [30, 302] on icon at bounding box center [38, 306] width 21 height 21
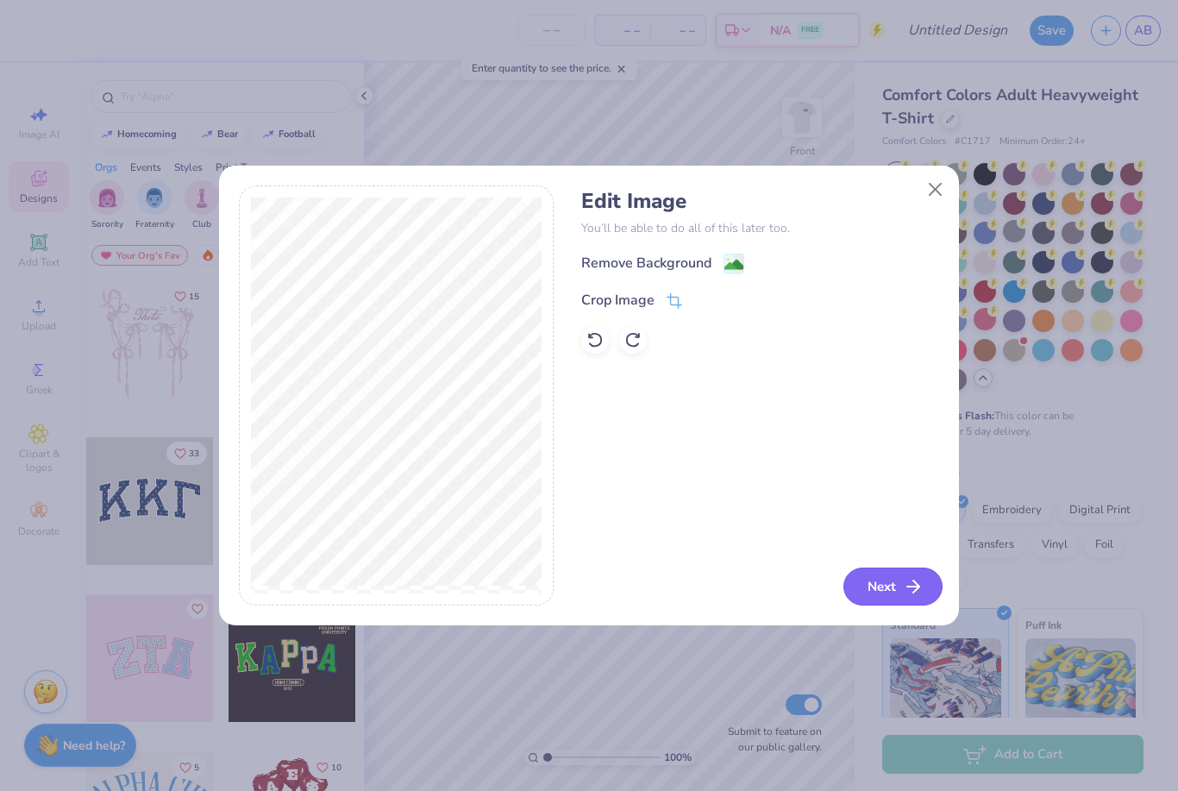
click at [895, 575] on button "Next" at bounding box center [893, 587] width 99 height 38
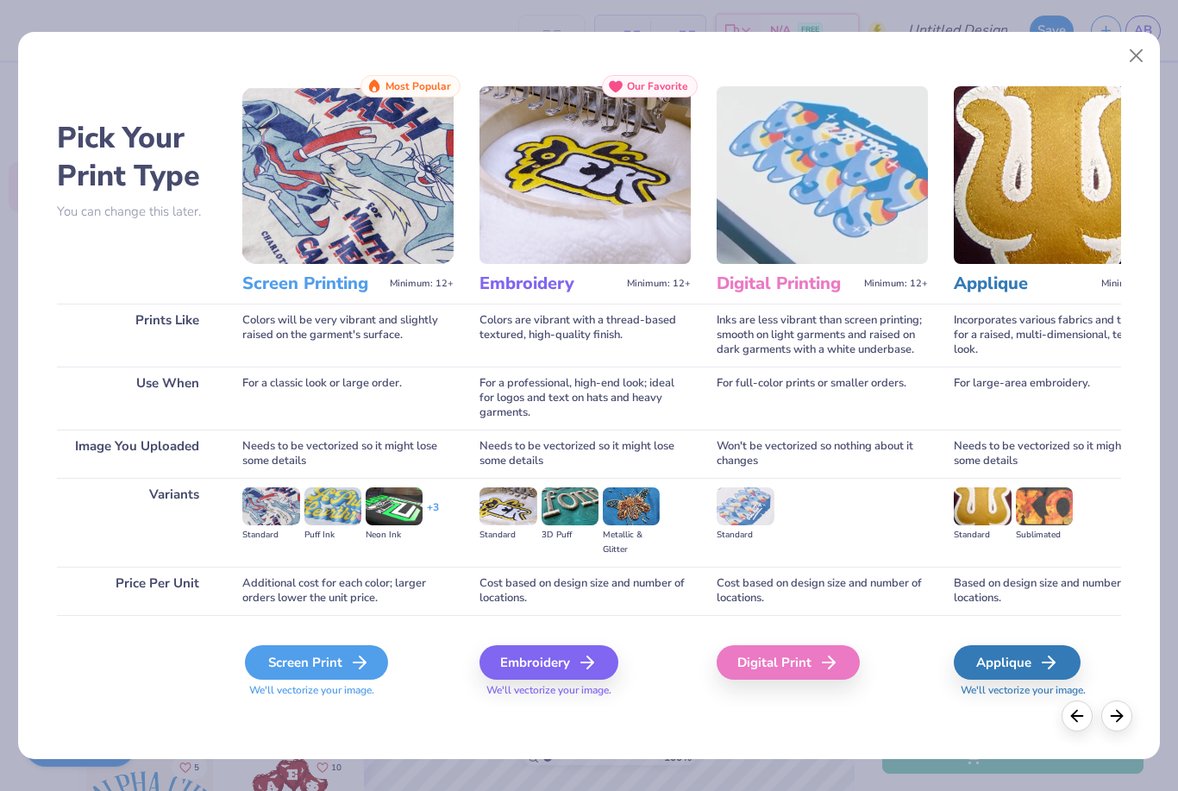
click at [348, 665] on div "Screen Print" at bounding box center [316, 662] width 143 height 35
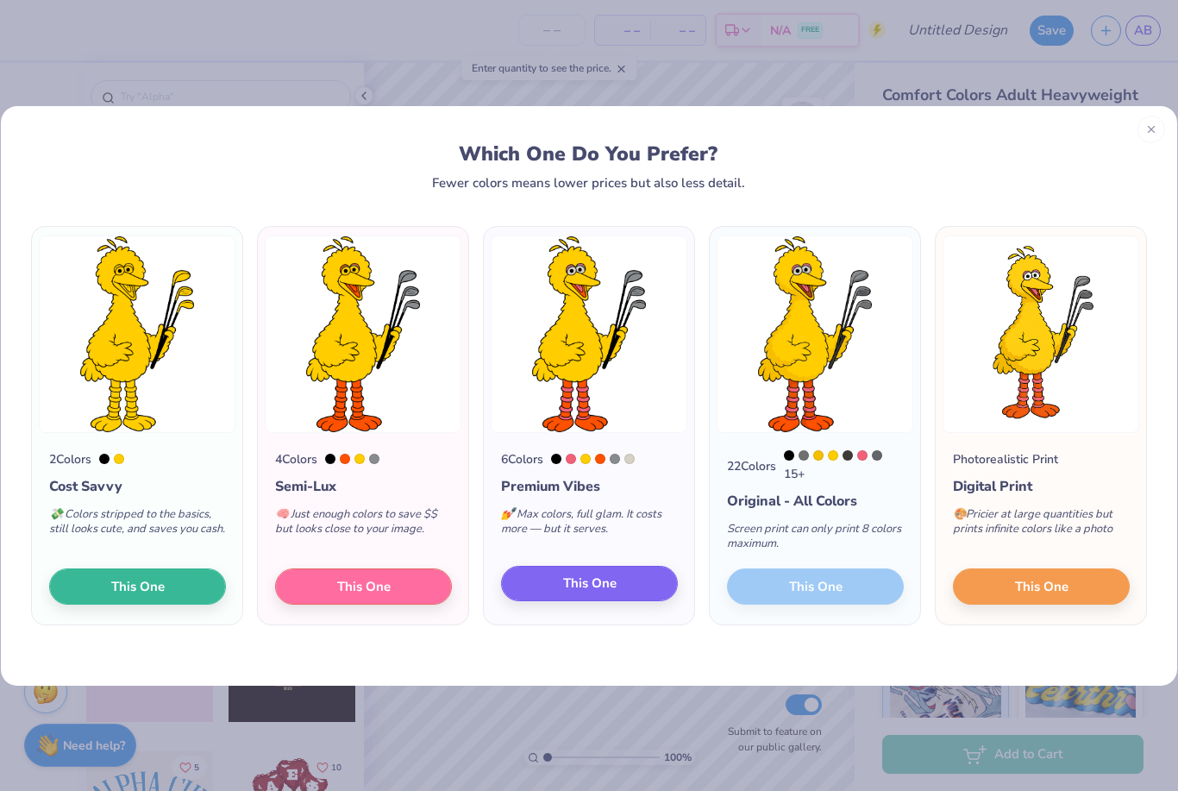
click at [543, 575] on button "This One" at bounding box center [589, 584] width 177 height 36
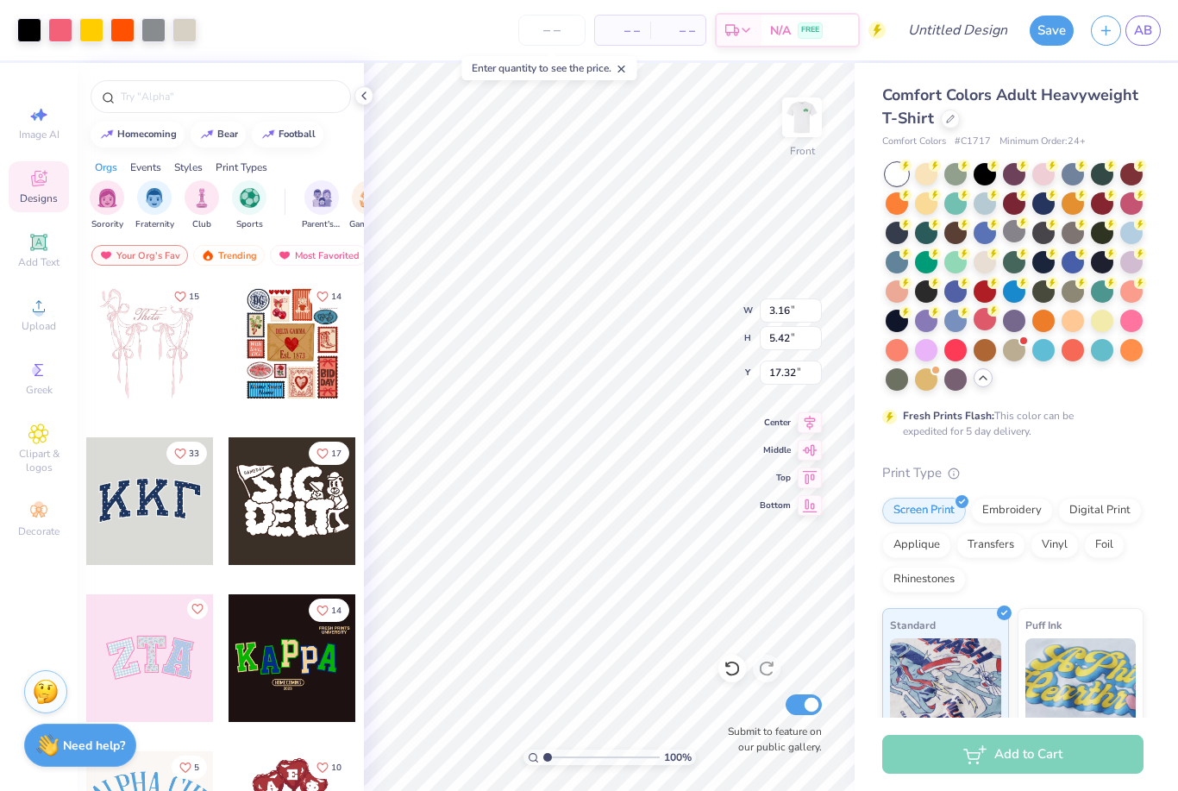
type input "3.16"
type input "5.42"
type input "12.93"
click at [1073, 96] on span "Comfort Colors Adult Heavyweight T-Shirt" at bounding box center [1011, 107] width 256 height 44
click at [29, 317] on icon at bounding box center [38, 306] width 21 height 21
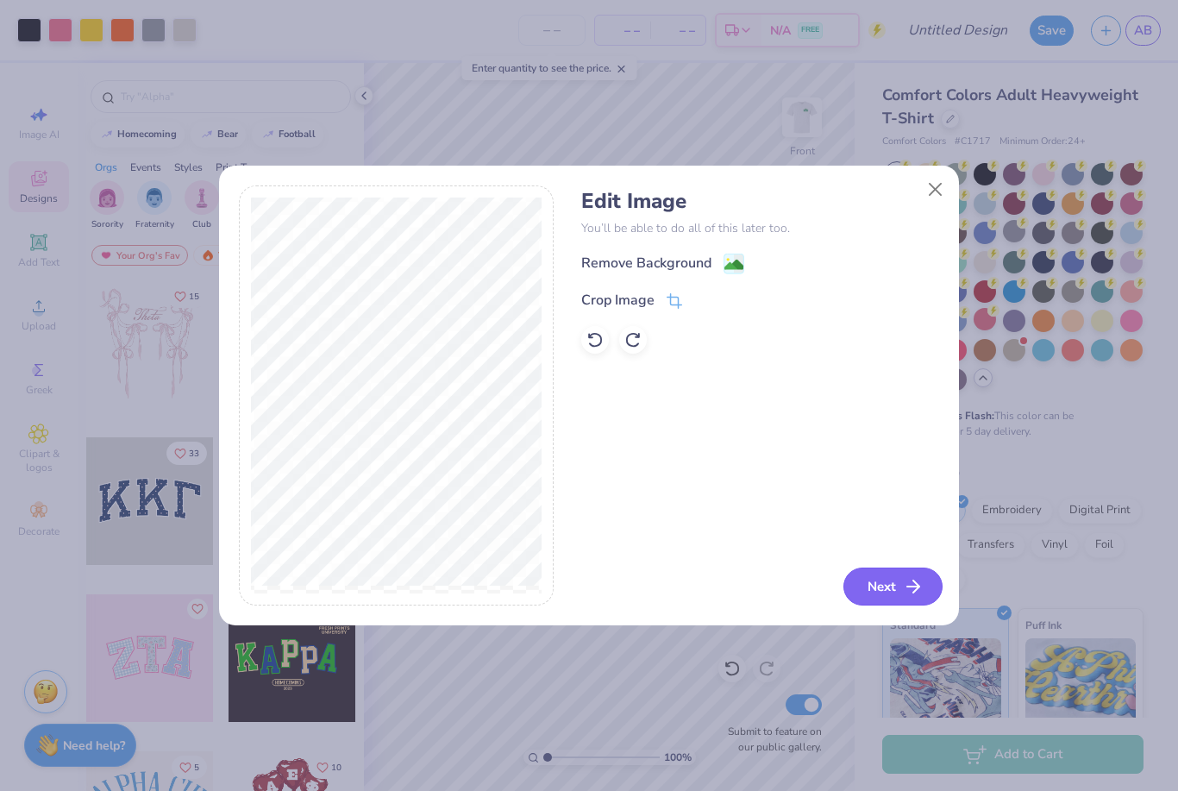
click at [909, 592] on icon "button" at bounding box center [913, 586] width 21 height 21
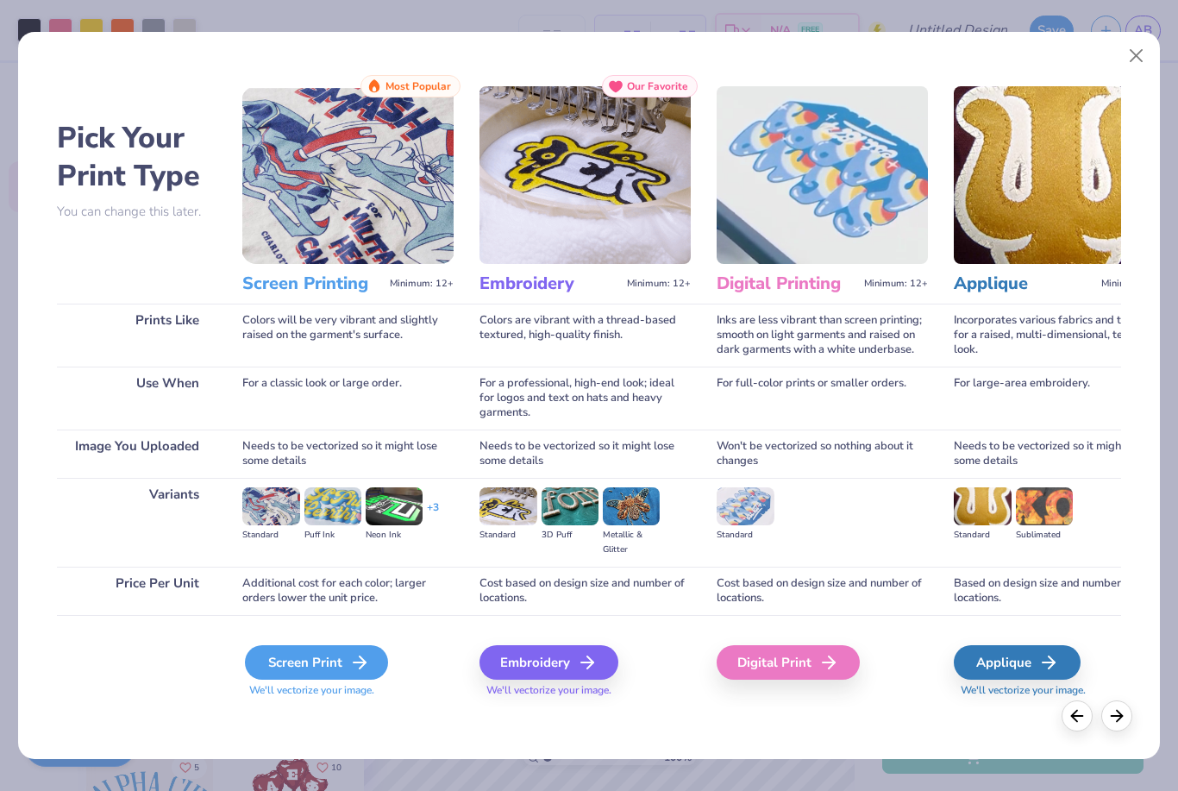
click at [333, 653] on div "Screen Print" at bounding box center [316, 662] width 143 height 35
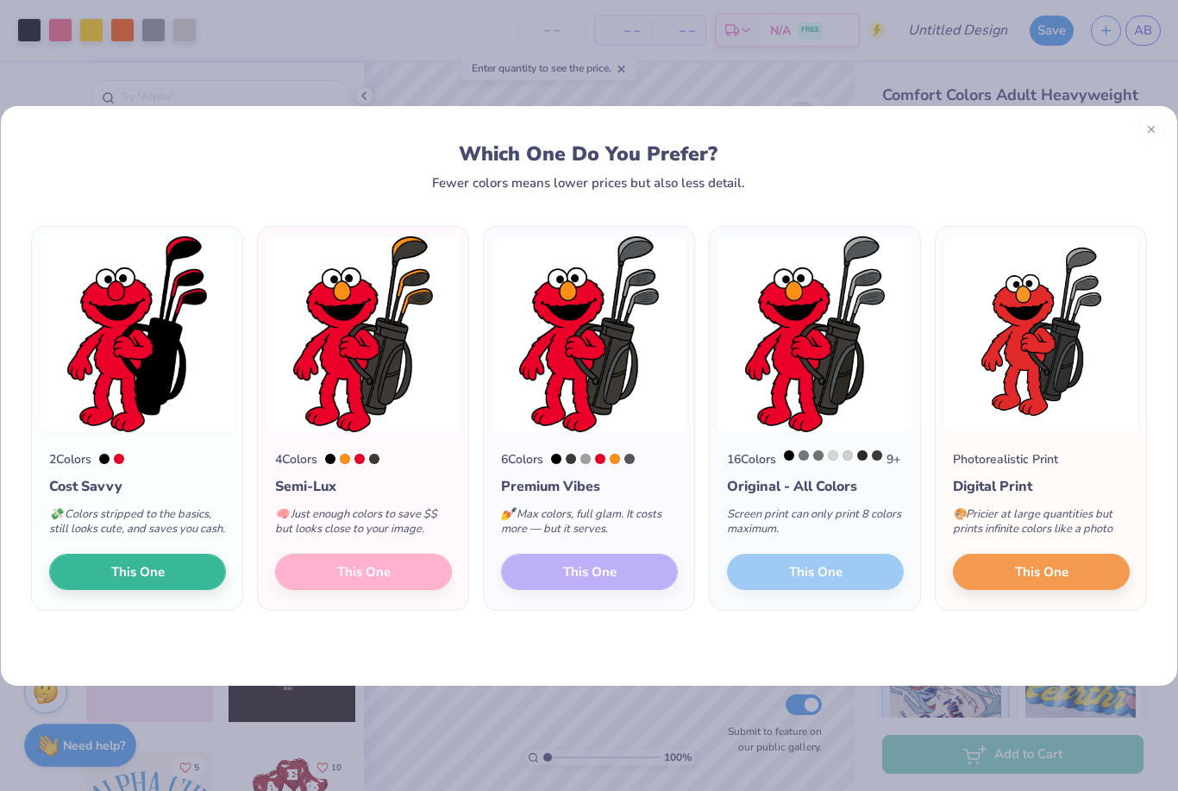
click at [334, 587] on div "4 Colors Semi-Lux 🧠 Just enough colors to save $$ but looks close to your image…" at bounding box center [363, 522] width 210 height 178
click at [372, 582] on div "4 Colors Semi-Lux 🧠 Just enough colors to save $$ but looks close to your image…" at bounding box center [363, 522] width 210 height 178
click at [329, 581] on div "4 Colors Semi-Lux 🧠 Just enough colors to save $$ but looks close to your image…" at bounding box center [363, 522] width 210 height 178
click at [394, 603] on div "4 Colors Semi-Lux 🧠 Just enough colors to save $$ but looks close to your image…" at bounding box center [363, 522] width 210 height 178
click at [493, 159] on div "Which One Do You Prefer?" at bounding box center [588, 153] width 1081 height 23
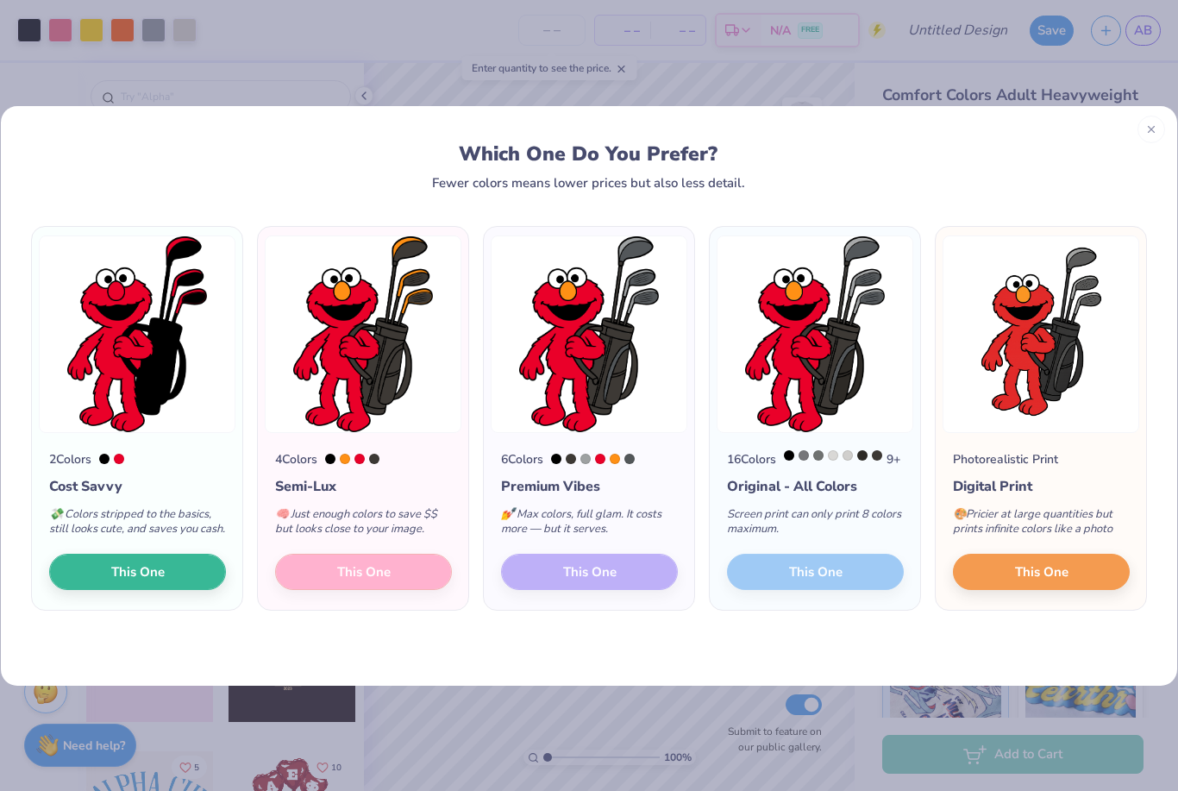
click at [280, 575] on div "4 Colors Semi-Lux 🧠 Just enough colors to save $$ but looks close to your image…" at bounding box center [363, 522] width 210 height 178
click at [178, 583] on button "This One" at bounding box center [137, 569] width 177 height 36
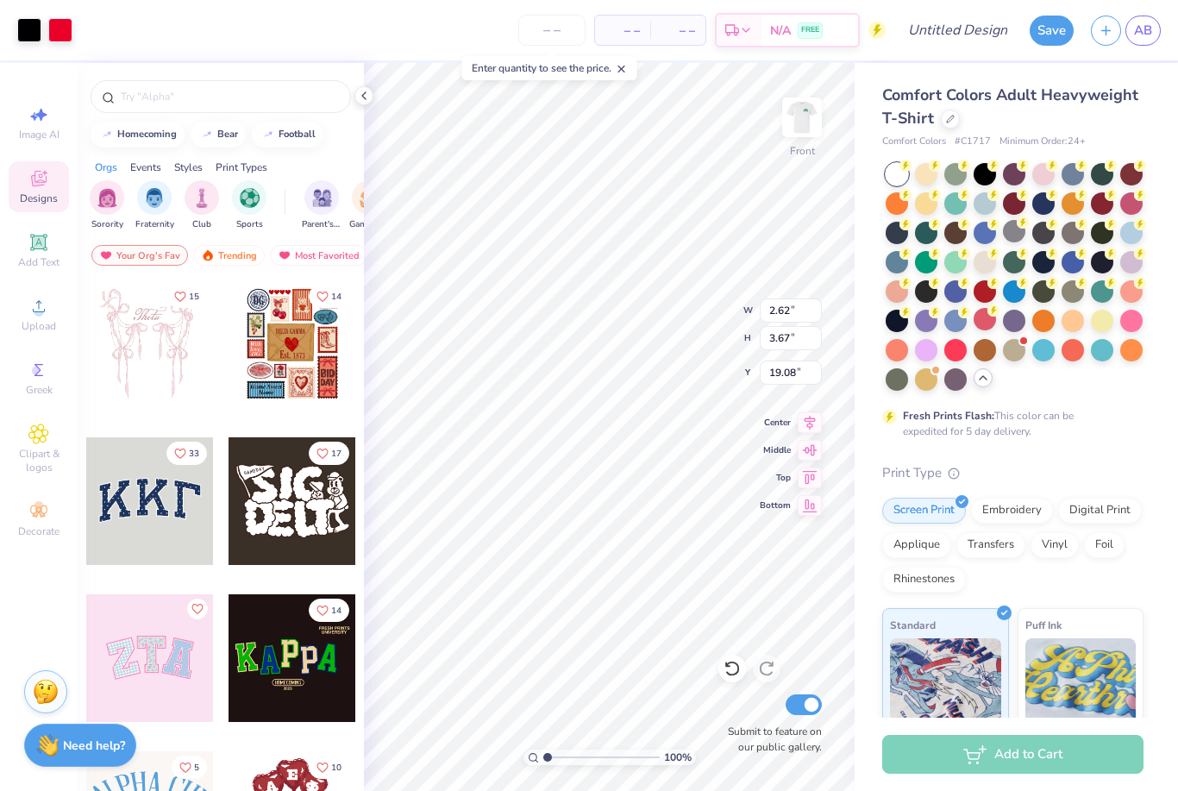
type input "2.62"
type input "3.67"
type input "15.01"
click at [557, 27] on input "number" at bounding box center [551, 30] width 67 height 31
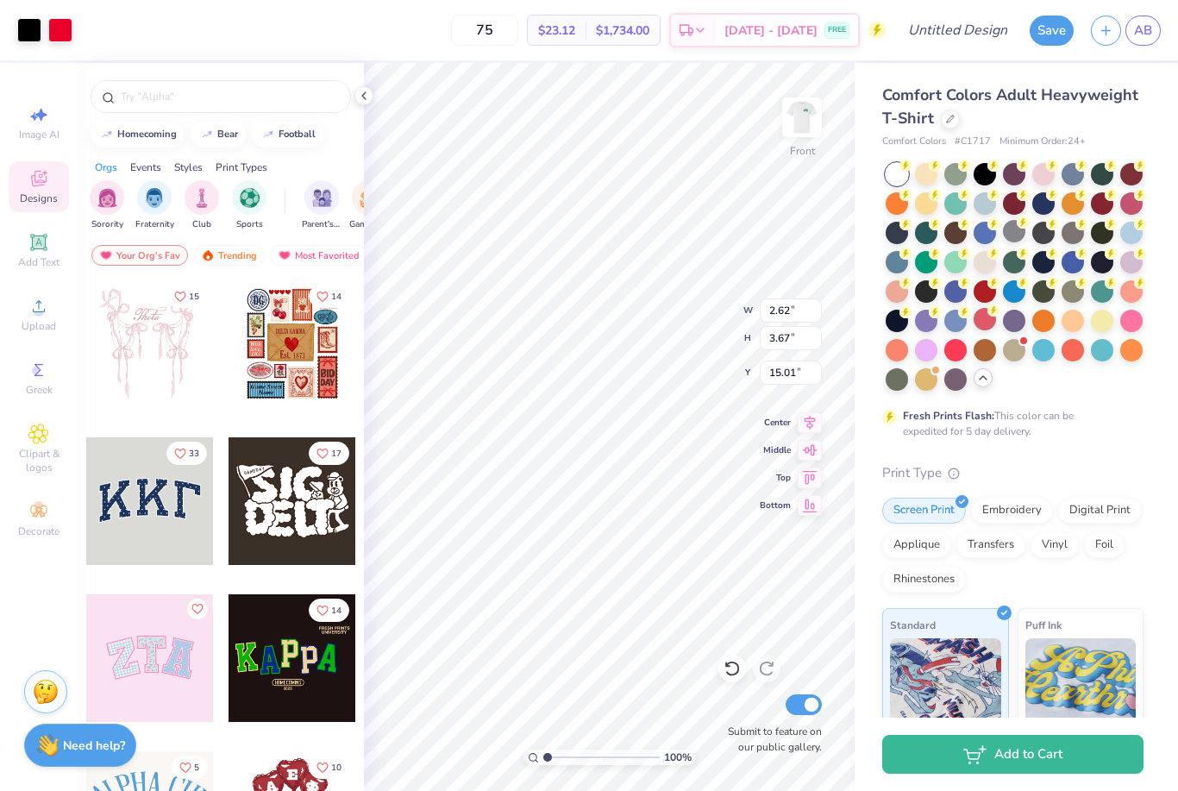
type input "75"
type input "14.68"
type input "2.92"
type input "4.09"
type input "14.26"
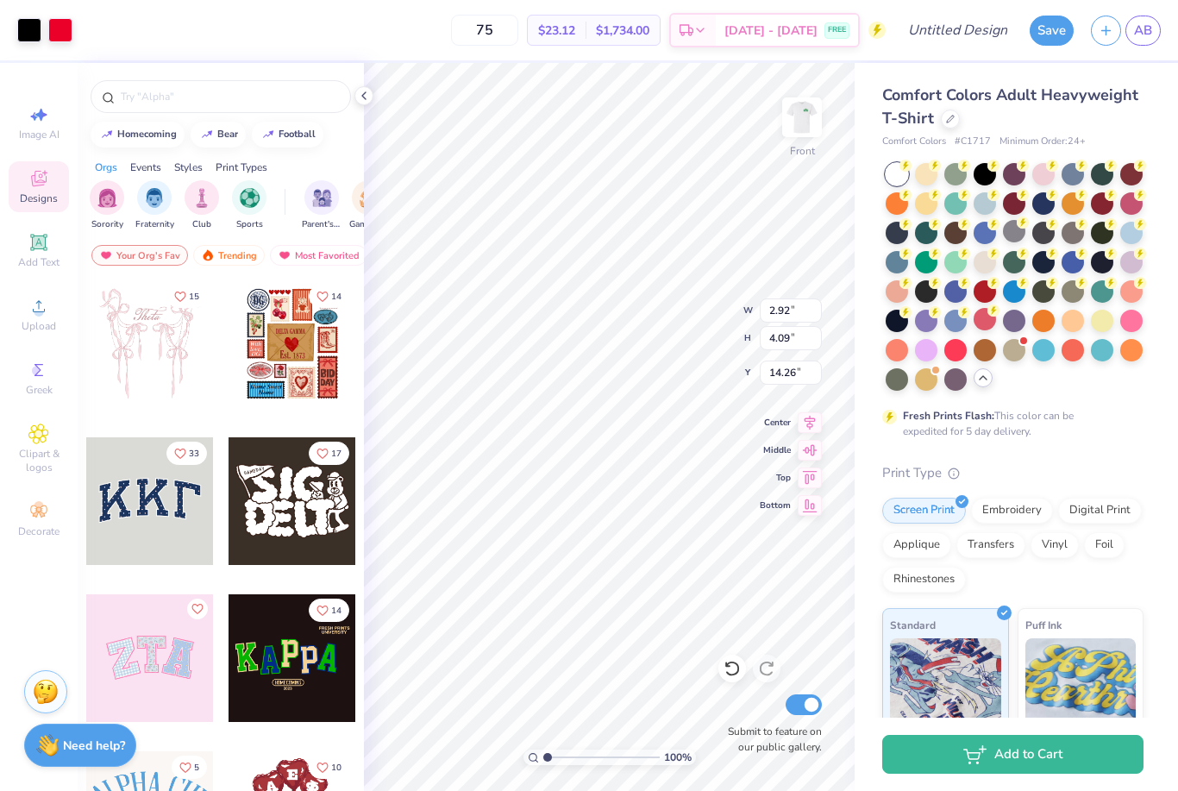
type input "3.16"
type input "5.42"
type input "12.93"
type input "2.92"
type input "4.09"
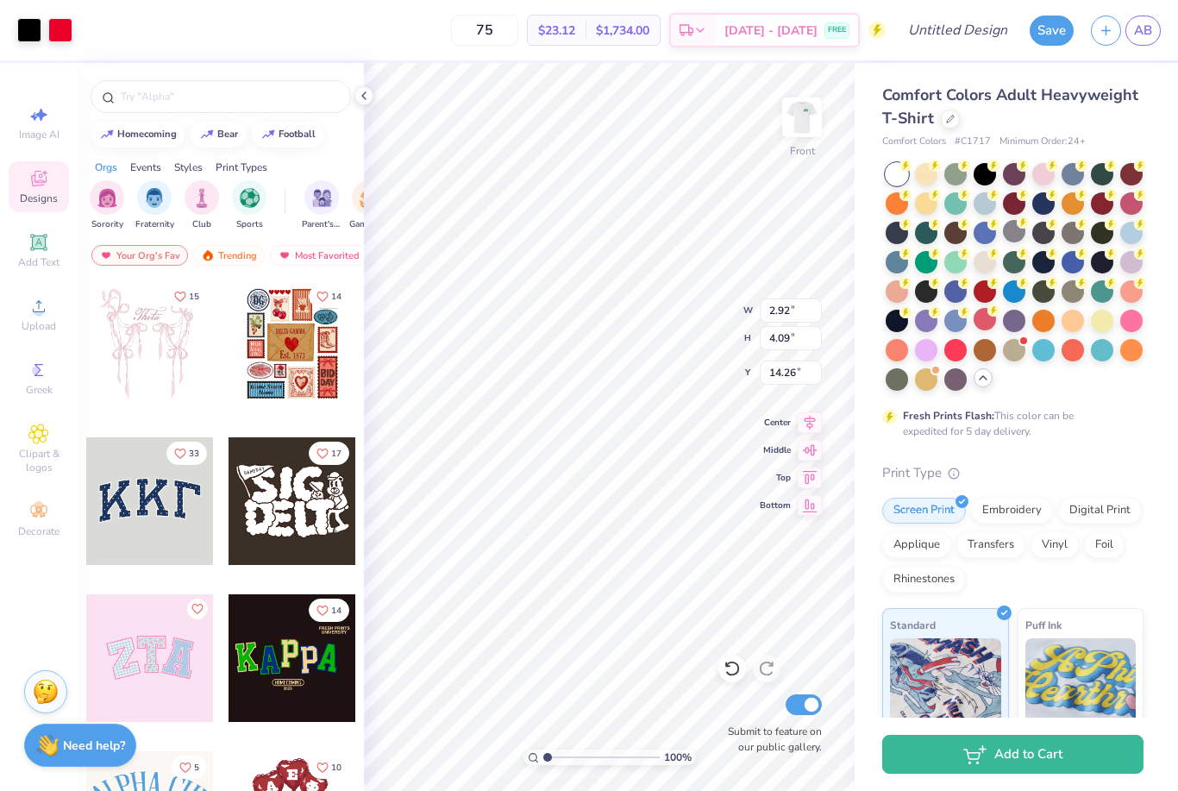
type input "14.00"
click at [801, 123] on img at bounding box center [802, 117] width 69 height 69
click at [792, 125] on img at bounding box center [802, 117] width 69 height 69
type input "3.00"
type input "4.20"
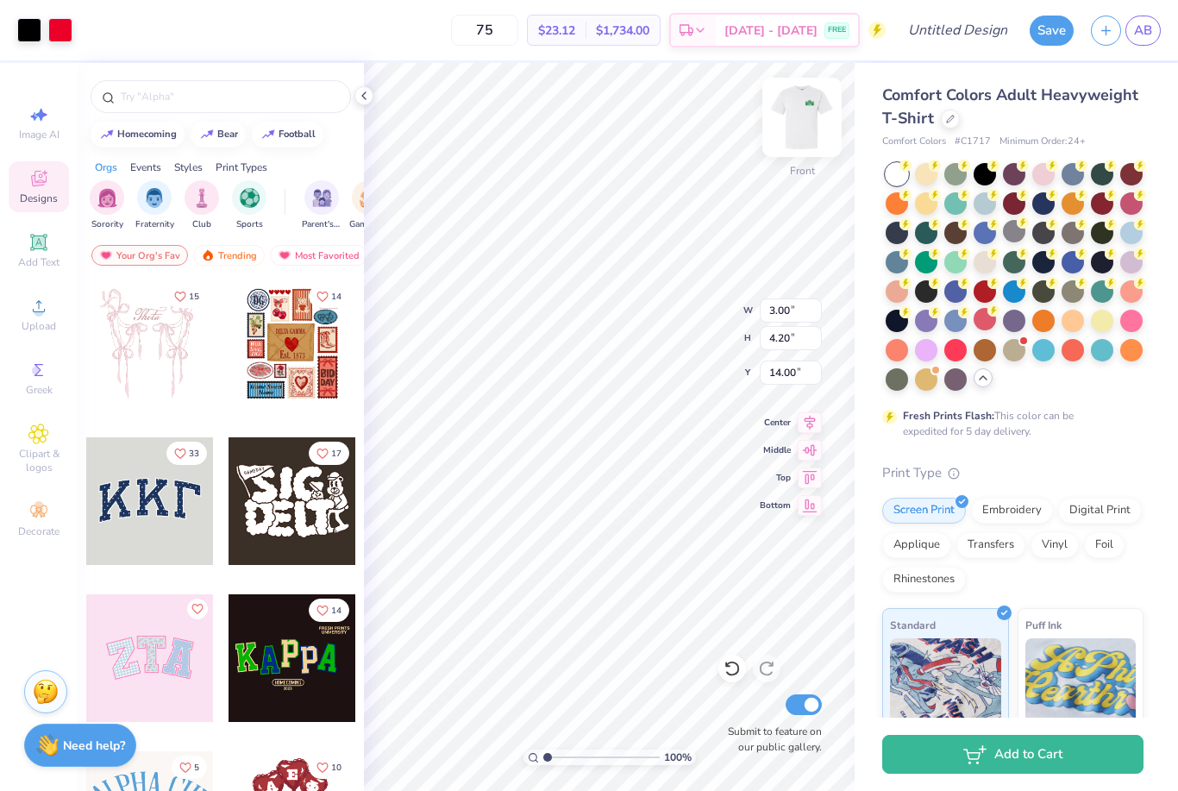
type input "14.15"
type input "3.16"
type input "5.42"
type input "12.93"
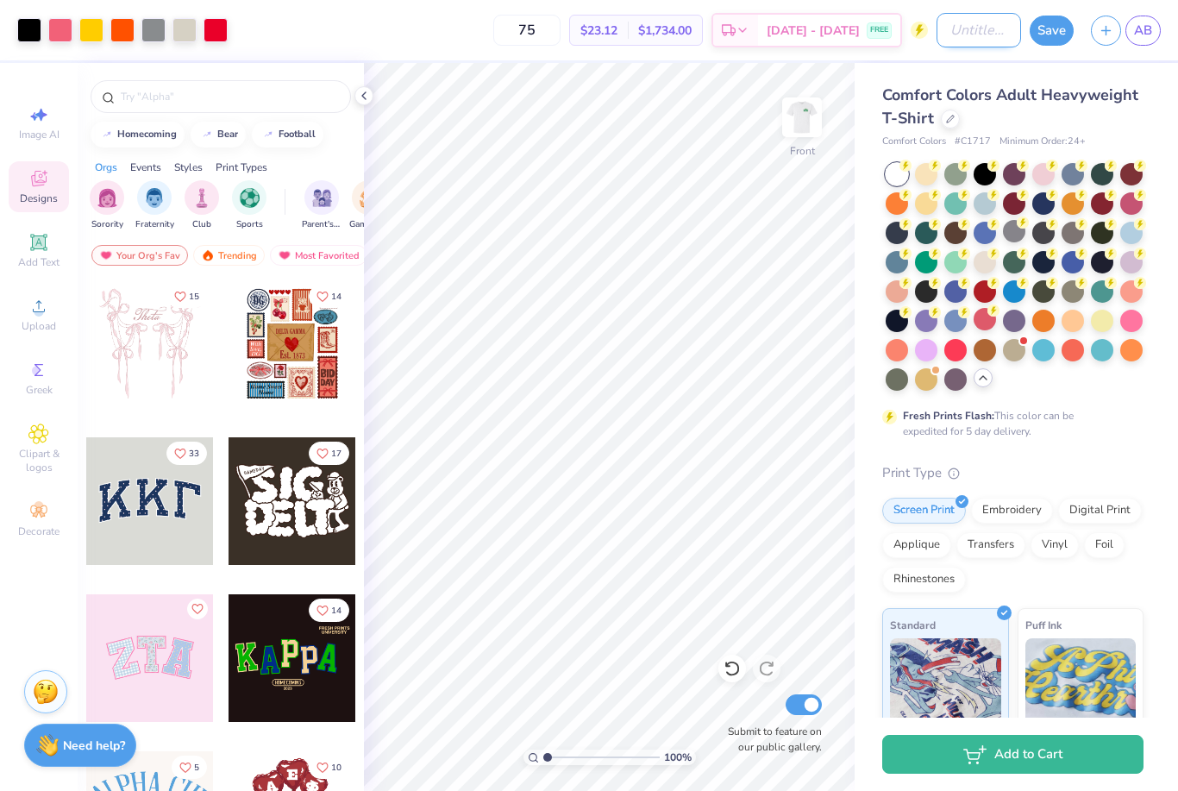
click at [982, 35] on input "Design Title" at bounding box center [979, 30] width 85 height 35
type input "Sesame Street shirts"
click at [1054, 31] on button "Save" at bounding box center [1052, 31] width 44 height 30
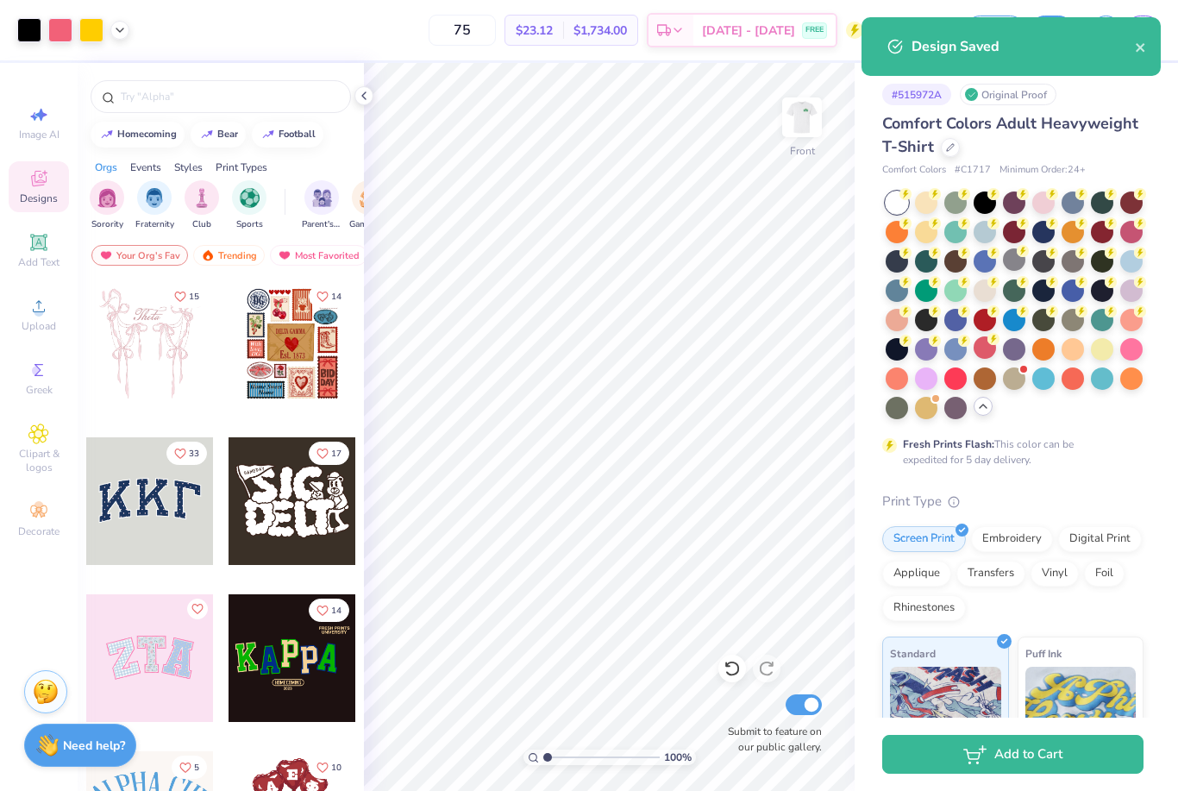
click at [1147, 49] on div "Design Saved" at bounding box center [1011, 46] width 299 height 59
click at [1144, 50] on icon "close" at bounding box center [1140, 47] width 9 height 9
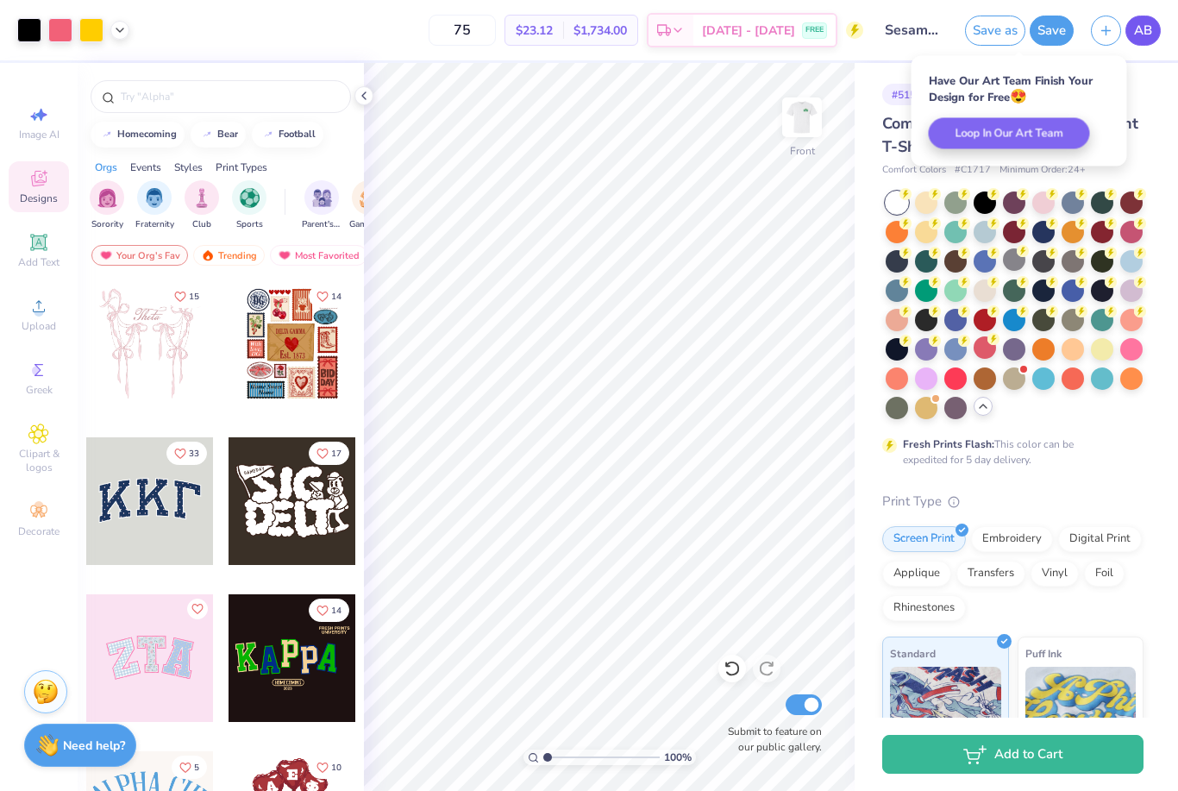
click at [1142, 44] on link "AB" at bounding box center [1143, 31] width 35 height 30
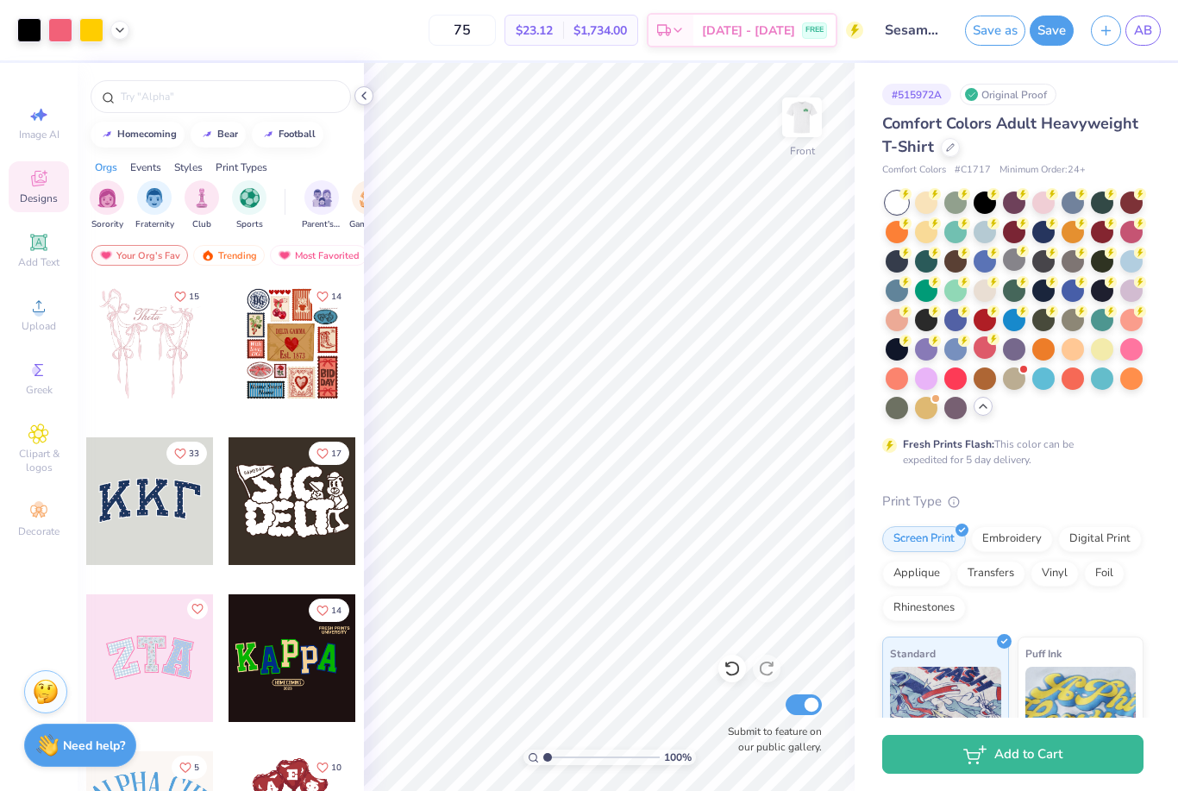
click at [358, 91] on icon at bounding box center [364, 96] width 14 height 14
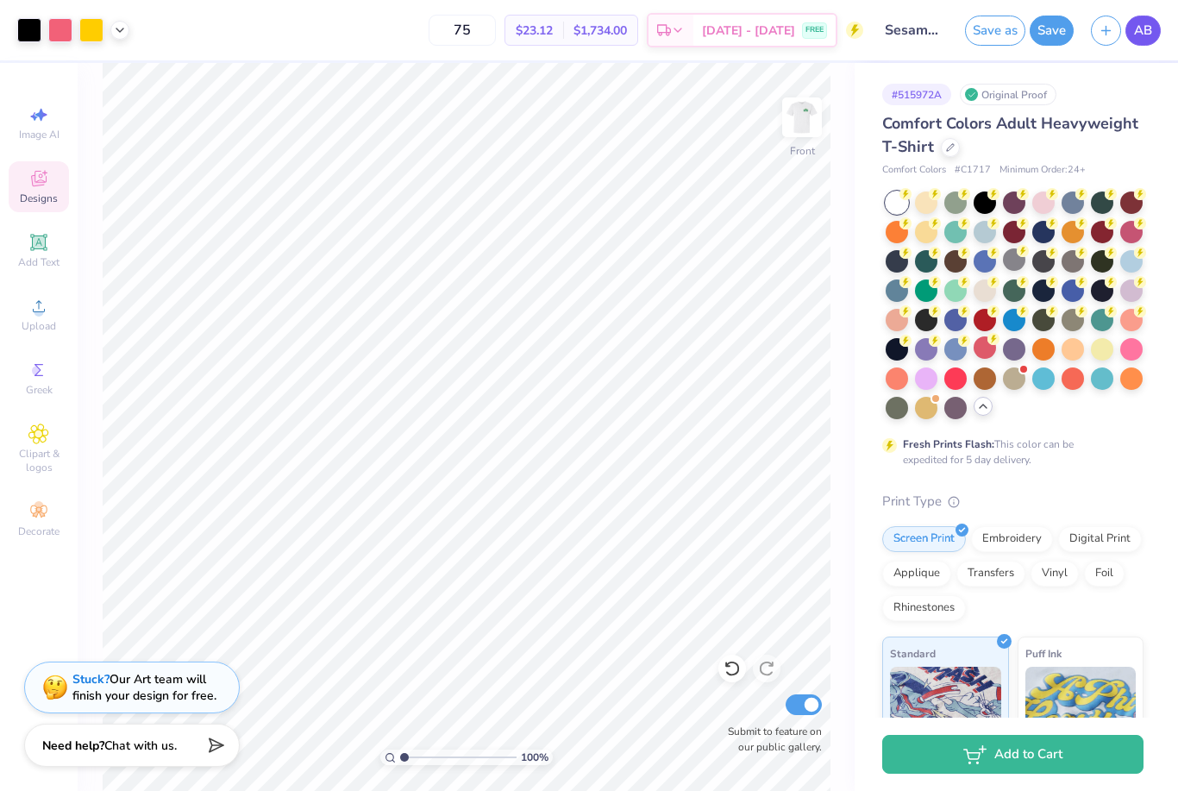
click at [1147, 31] on span "AB" at bounding box center [1143, 31] width 18 height 20
